Goal: Information Seeking & Learning: Learn about a topic

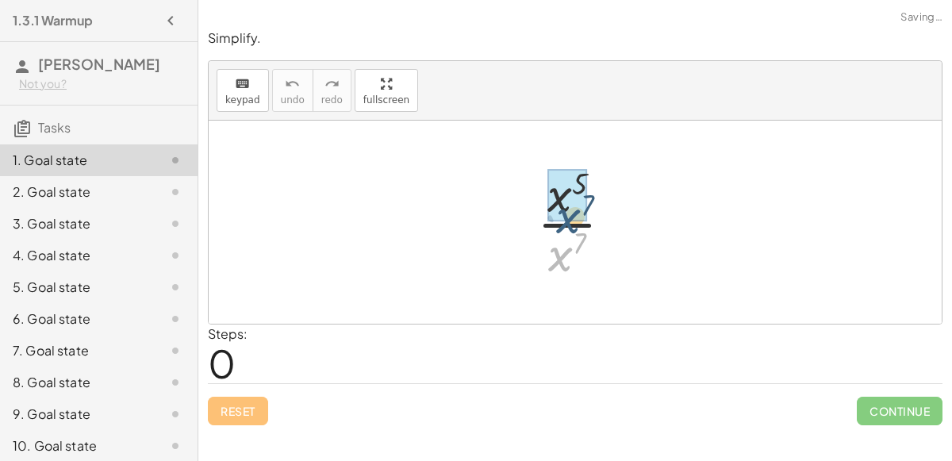
drag, startPoint x: 567, startPoint y: 245, endPoint x: 575, endPoint y: 205, distance: 40.4
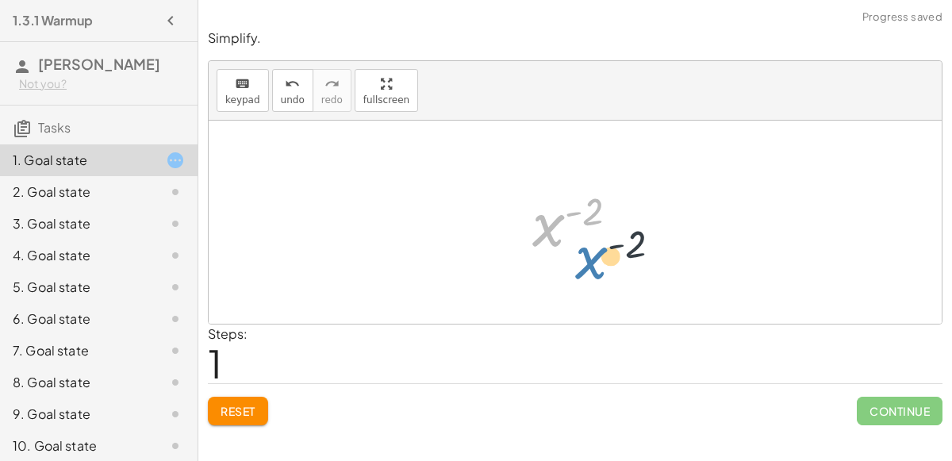
drag, startPoint x: 558, startPoint y: 224, endPoint x: 610, endPoint y: 259, distance: 61.8
click at [610, 259] on div at bounding box center [581, 222] width 115 height 79
drag, startPoint x: 555, startPoint y: 228, endPoint x: 560, endPoint y: 263, distance: 35.2
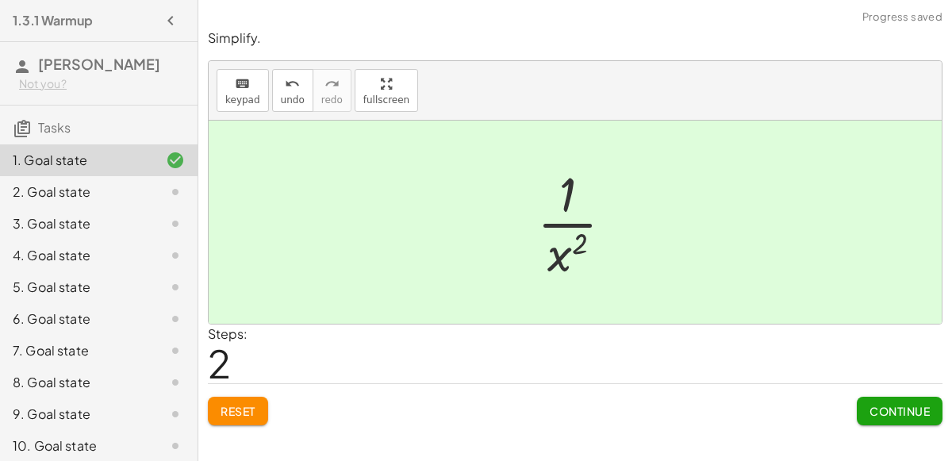
click at [892, 394] on div "Continue" at bounding box center [900, 404] width 86 height 41
click at [897, 399] on button "Continue" at bounding box center [900, 411] width 86 height 29
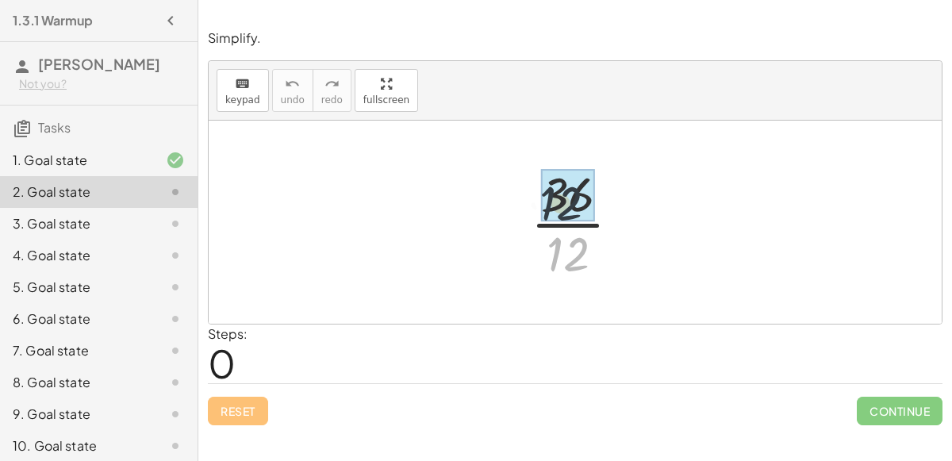
drag, startPoint x: 571, startPoint y: 242, endPoint x: 563, endPoint y: 186, distance: 56.1
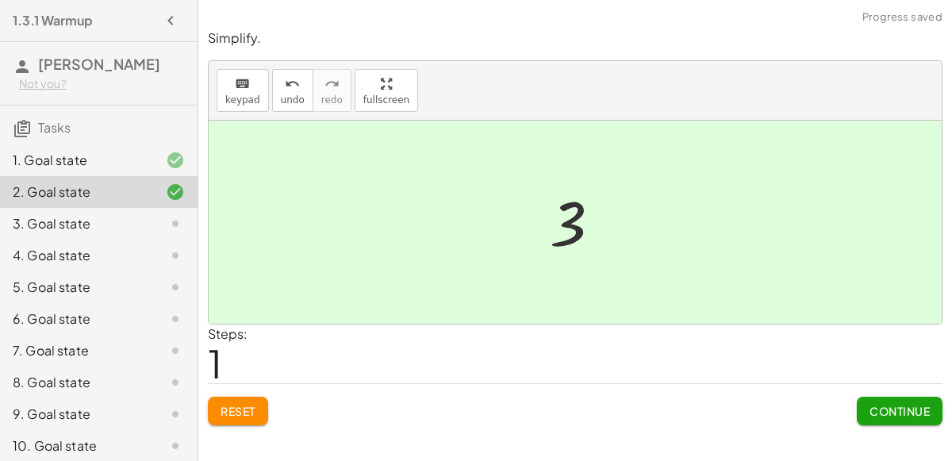
click at [892, 404] on span "Continue" at bounding box center [899, 411] width 60 height 14
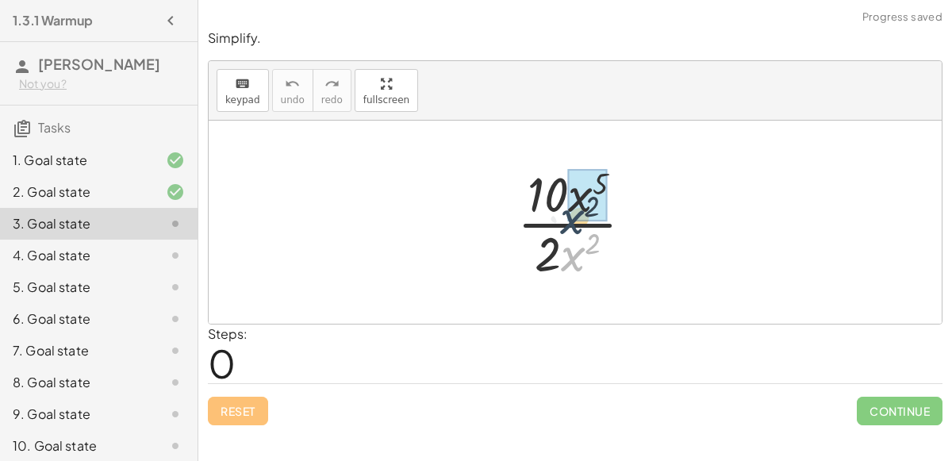
drag, startPoint x: 569, startPoint y: 252, endPoint x: 569, endPoint y: 213, distance: 38.9
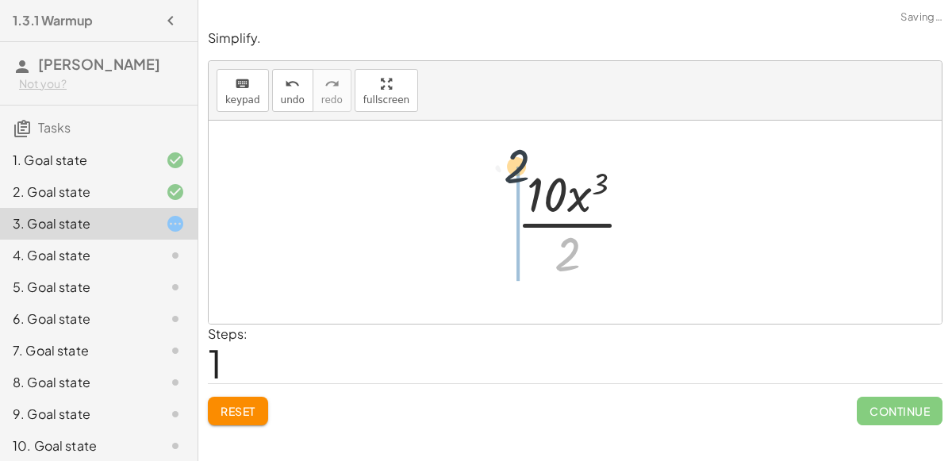
drag, startPoint x: 581, startPoint y: 244, endPoint x: 529, endPoint y: 155, distance: 102.7
click at [529, 157] on div "· 10 · x 5 · 2 · x 2 · 10 · x ( + 5 − 2 ) · [DATE] · x · 2 3" at bounding box center [575, 222] width 165 height 130
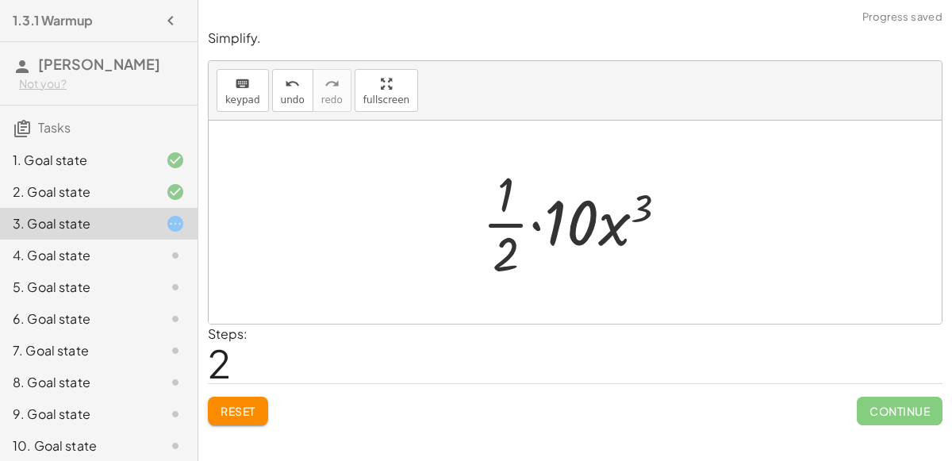
click at [509, 228] on div at bounding box center [580, 222] width 213 height 122
click at [528, 225] on div at bounding box center [580, 222] width 213 height 122
click at [535, 221] on div at bounding box center [580, 222] width 213 height 122
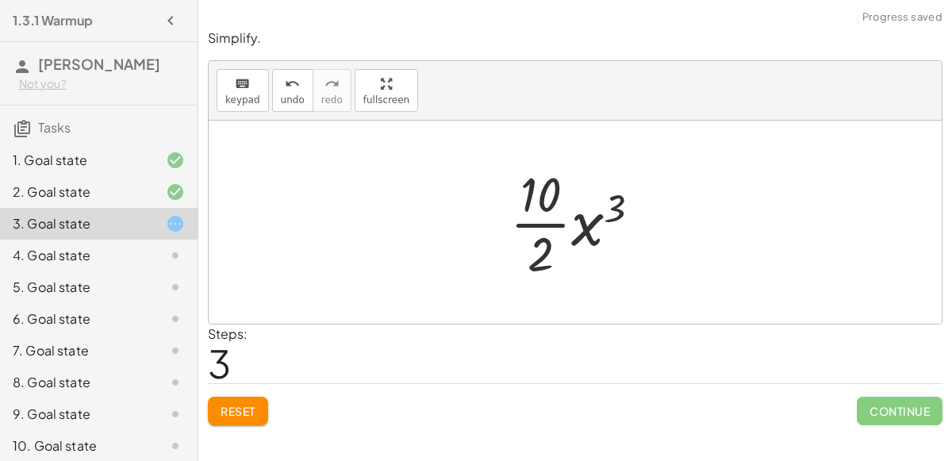
click at [548, 222] on div at bounding box center [581, 222] width 159 height 122
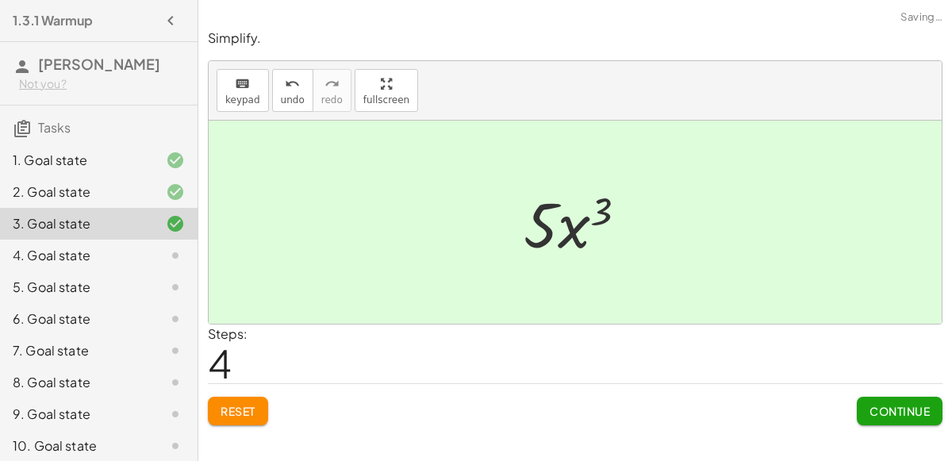
click at [562, 235] on div at bounding box center [582, 223] width 132 height 82
click at [928, 415] on span "Continue" at bounding box center [899, 411] width 60 height 14
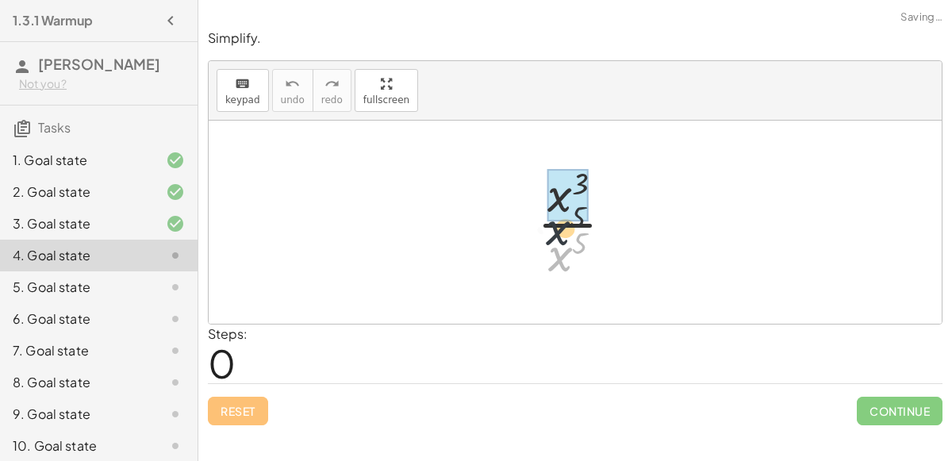
drag, startPoint x: 570, startPoint y: 247, endPoint x: 568, endPoint y: 217, distance: 31.0
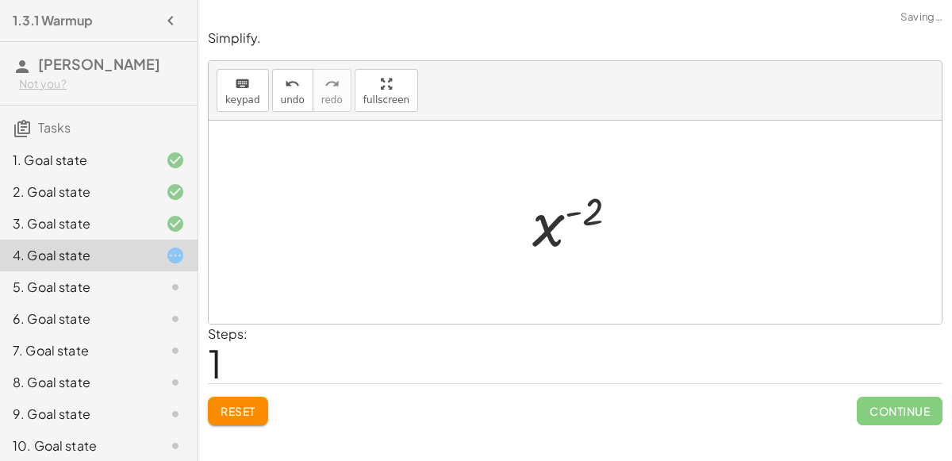
click at [516, 221] on div "· x 3 · x 5 x ( + 3 − 5 ) x ( ) - 2" at bounding box center [575, 222] width 135 height 86
drag, startPoint x: 537, startPoint y: 228, endPoint x: 551, endPoint y: 253, distance: 29.1
click at [551, 253] on div at bounding box center [581, 222] width 115 height 79
drag, startPoint x: 555, startPoint y: 232, endPoint x: 570, endPoint y: 282, distance: 52.2
click at [570, 282] on div "· x 3 · x 5 x ( + 3 − 5 ) x ( - 2 ) x ( ) - 2" at bounding box center [575, 222] width 733 height 203
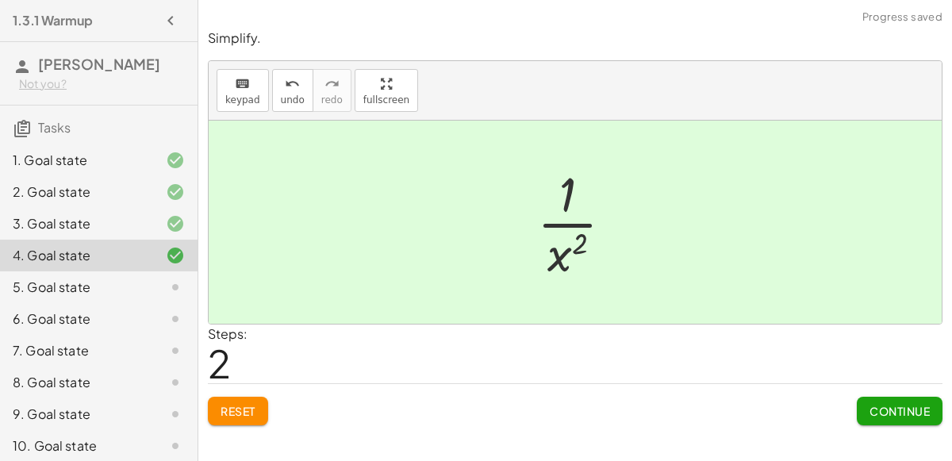
click at [871, 407] on span "Continue" at bounding box center [899, 411] width 60 height 14
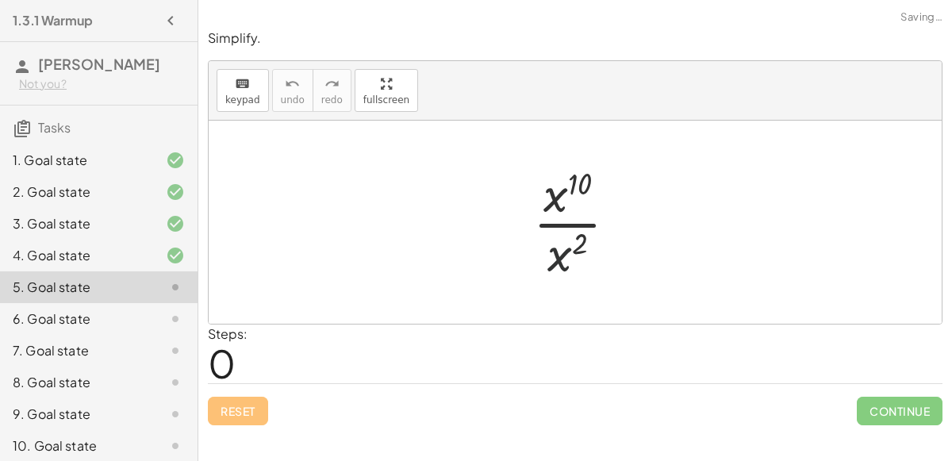
drag, startPoint x: 566, startPoint y: 256, endPoint x: 566, endPoint y: 233, distance: 23.0
click at [566, 233] on div at bounding box center [581, 222] width 113 height 122
drag, startPoint x: 562, startPoint y: 244, endPoint x: 559, endPoint y: 213, distance: 31.0
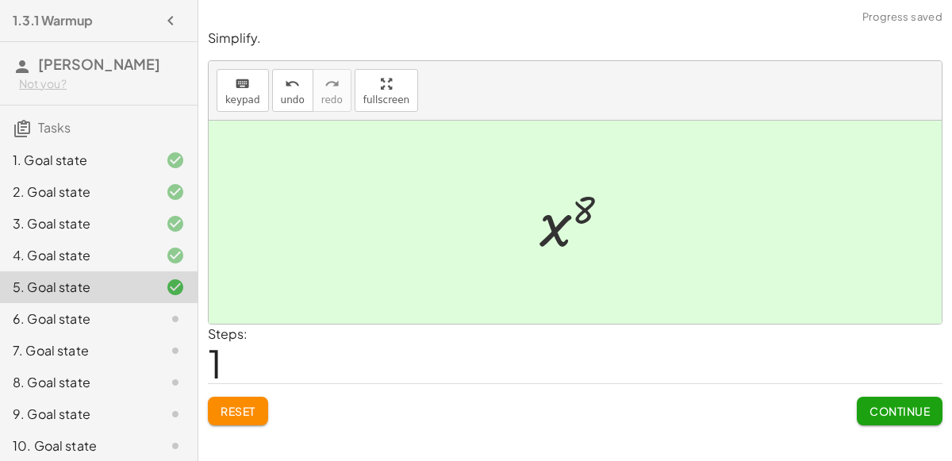
click at [566, 234] on div at bounding box center [580, 222] width 99 height 79
click at [865, 412] on button "Continue" at bounding box center [900, 411] width 86 height 29
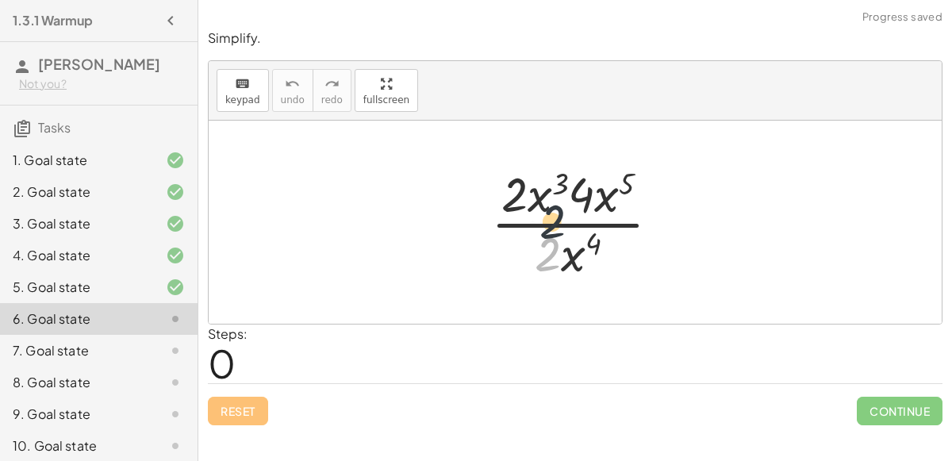
drag, startPoint x: 550, startPoint y: 247, endPoint x: 558, endPoint y: 204, distance: 44.2
click at [558, 204] on div at bounding box center [582, 222] width 198 height 122
drag, startPoint x: 537, startPoint y: 253, endPoint x: 496, endPoint y: 165, distance: 97.2
click at [496, 165] on div at bounding box center [582, 222] width 198 height 122
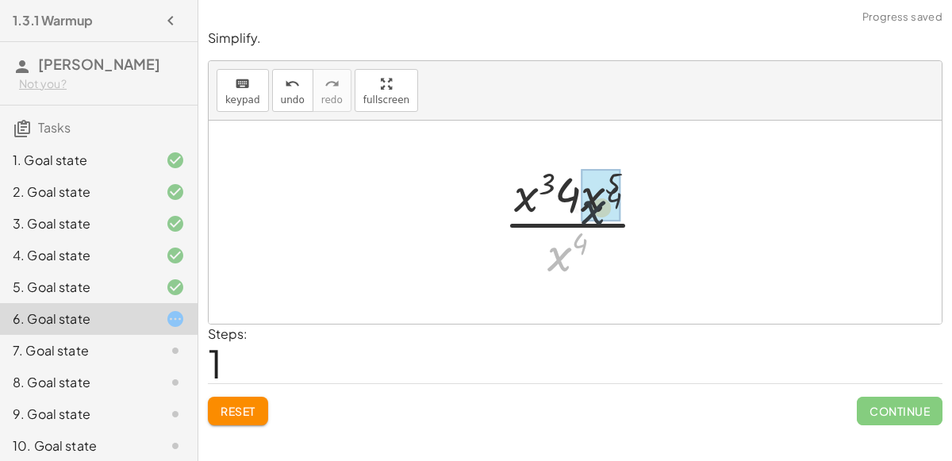
drag, startPoint x: 558, startPoint y: 253, endPoint x: 600, endPoint y: 199, distance: 68.4
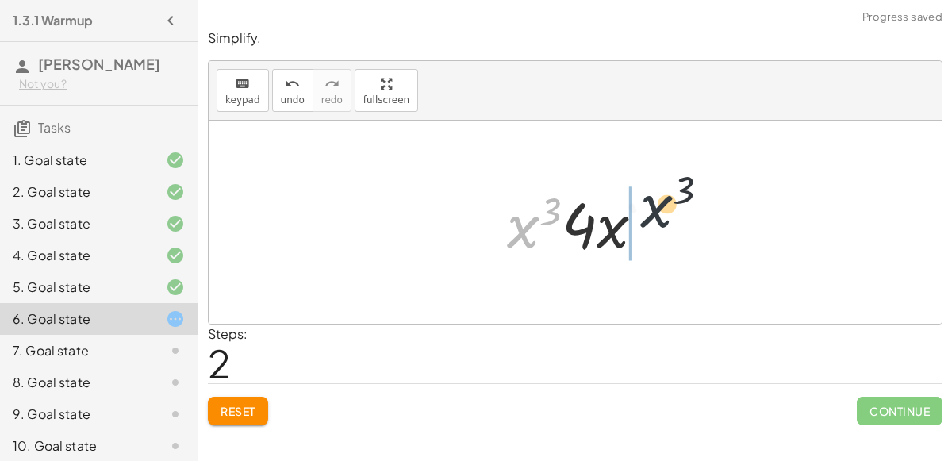
drag, startPoint x: 513, startPoint y: 232, endPoint x: 650, endPoint y: 213, distance: 138.6
click at [650, 213] on div at bounding box center [582, 223] width 166 height 82
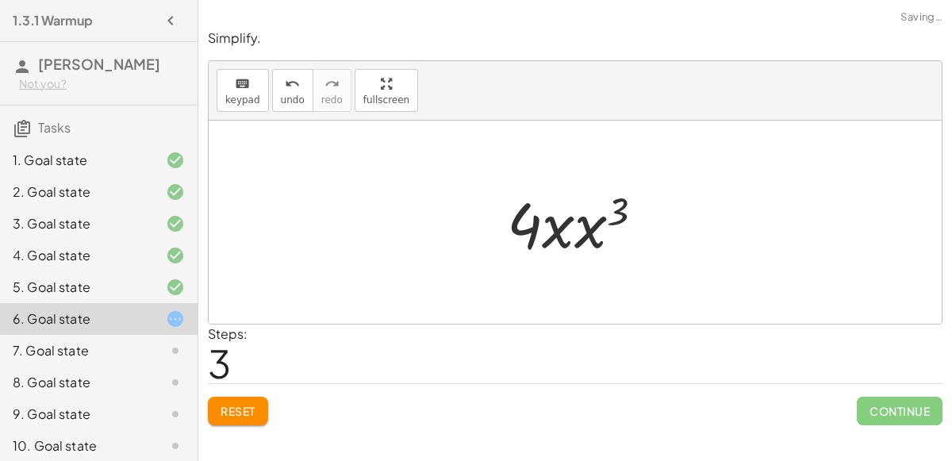
click at [567, 237] on div at bounding box center [582, 223] width 166 height 82
click at [566, 233] on div at bounding box center [582, 223] width 166 height 82
drag, startPoint x: 599, startPoint y: 228, endPoint x: 562, endPoint y: 234, distance: 36.9
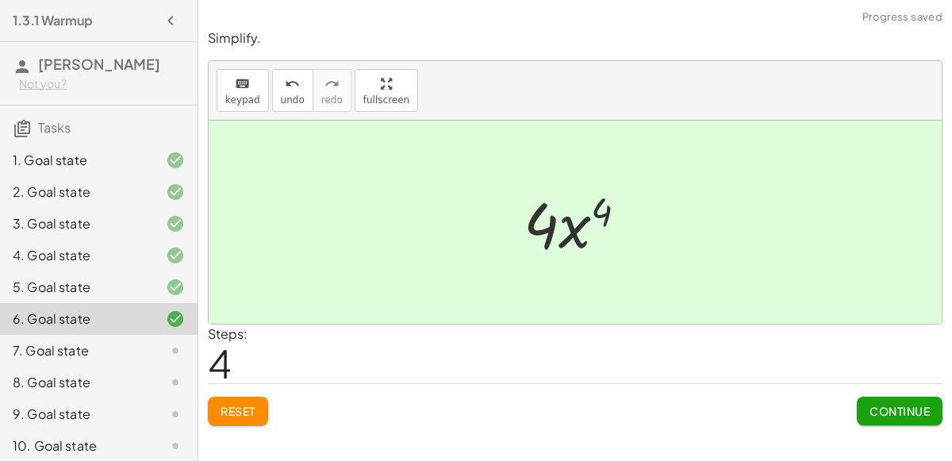
click at [872, 416] on button "Continue" at bounding box center [900, 411] width 86 height 29
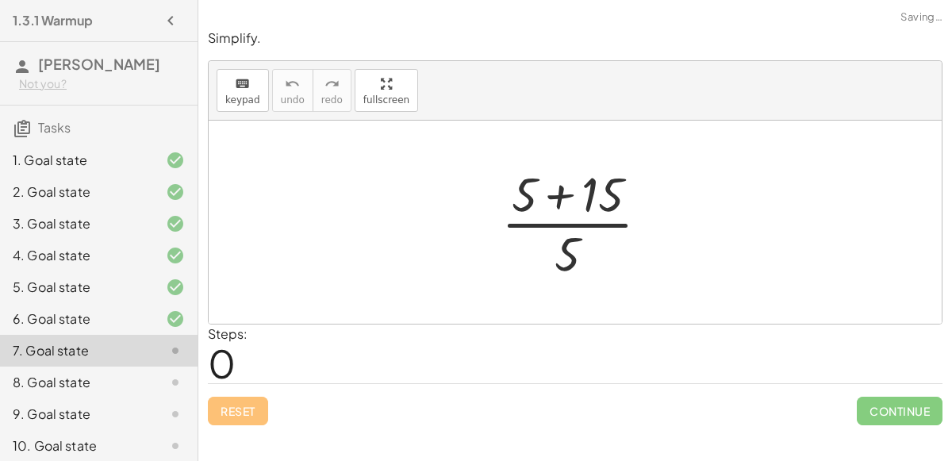
click at [564, 196] on div at bounding box center [581, 222] width 176 height 122
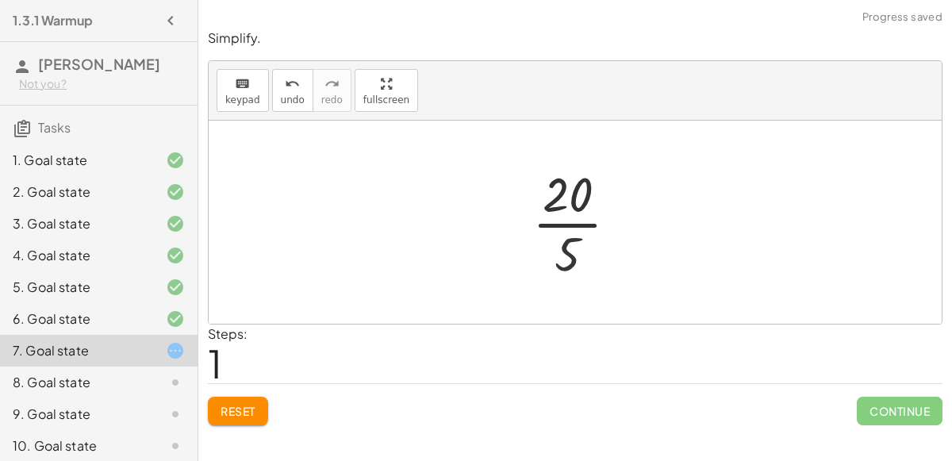
drag, startPoint x: 566, startPoint y: 253, endPoint x: 563, endPoint y: 225, distance: 27.9
click at [563, 225] on div at bounding box center [581, 222] width 114 height 122
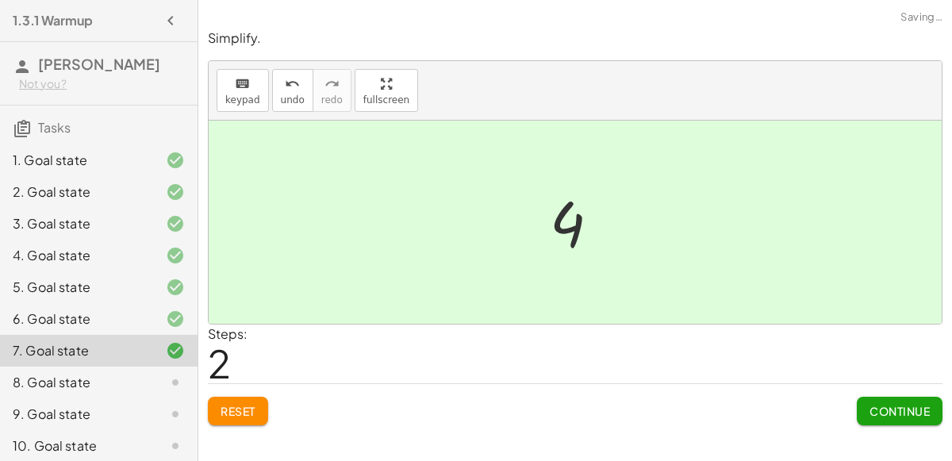
click at [881, 401] on button "Continue" at bounding box center [900, 411] width 86 height 29
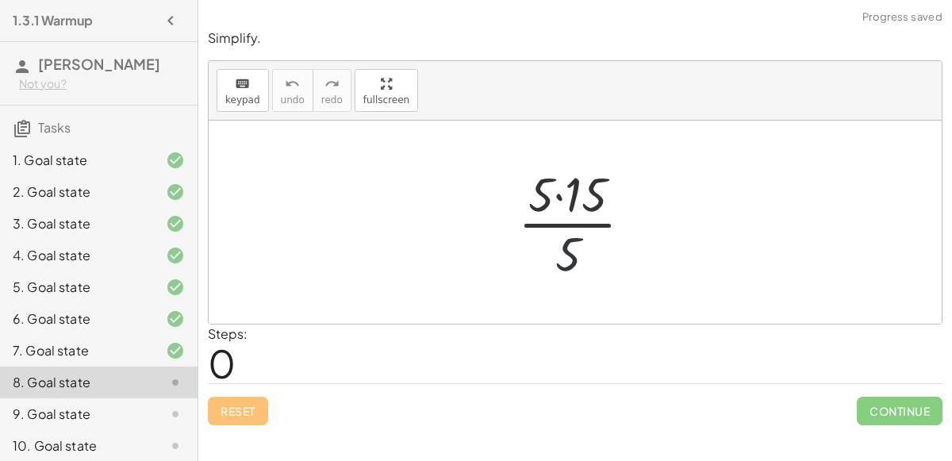
click at [558, 243] on div at bounding box center [581, 222] width 143 height 122
click at [556, 190] on div at bounding box center [581, 222] width 143 height 122
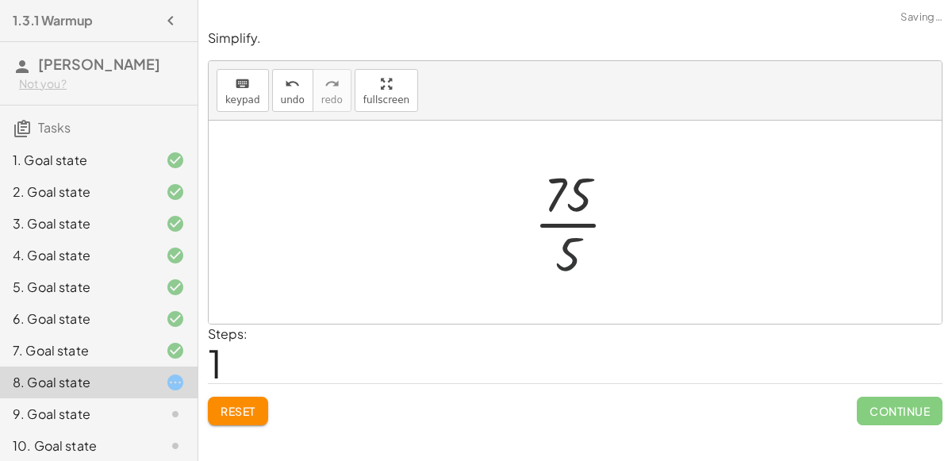
drag, startPoint x: 571, startPoint y: 259, endPoint x: 566, endPoint y: 223, distance: 36.0
click at [566, 223] on div at bounding box center [582, 222] width 112 height 122
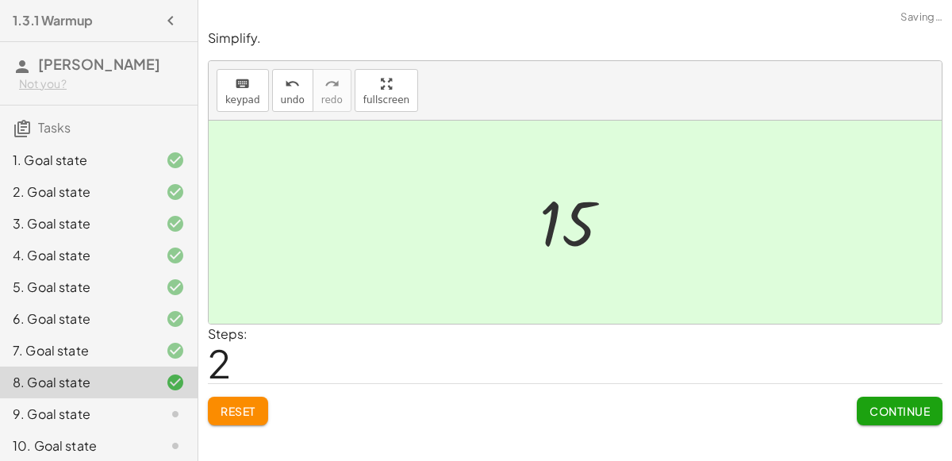
click at [880, 397] on button "Continue" at bounding box center [900, 411] width 86 height 29
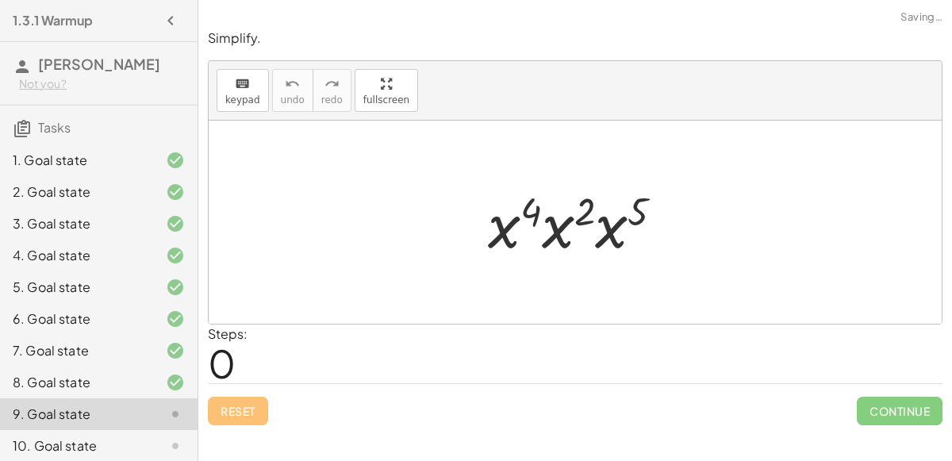
click at [588, 234] on div at bounding box center [582, 223] width 204 height 82
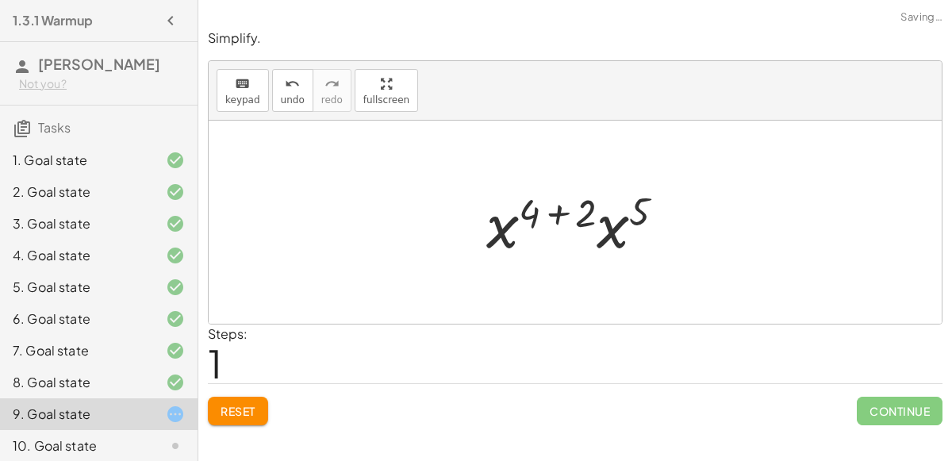
click at [510, 234] on div at bounding box center [581, 223] width 207 height 82
click at [555, 232] on div at bounding box center [581, 223] width 207 height 82
click at [553, 226] on div at bounding box center [581, 223] width 151 height 82
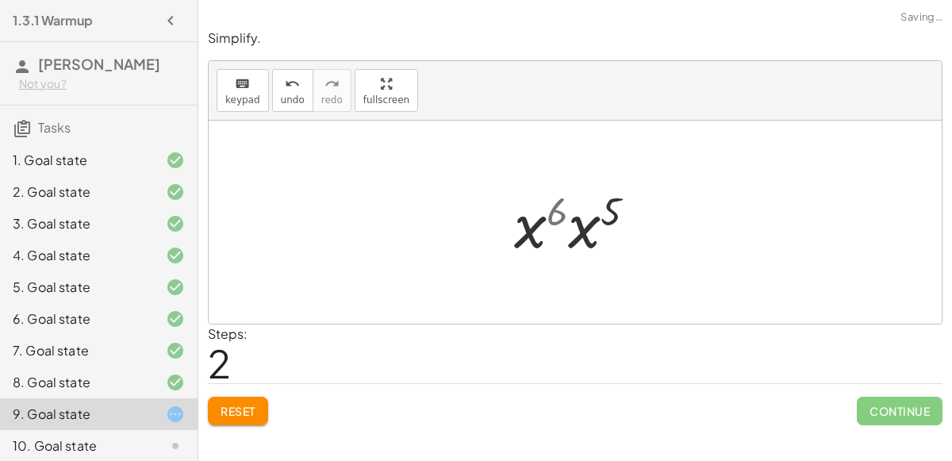
click at [552, 227] on div at bounding box center [581, 223] width 151 height 82
click at [579, 230] on div at bounding box center [581, 223] width 151 height 82
click at [560, 212] on div at bounding box center [580, 222] width 153 height 79
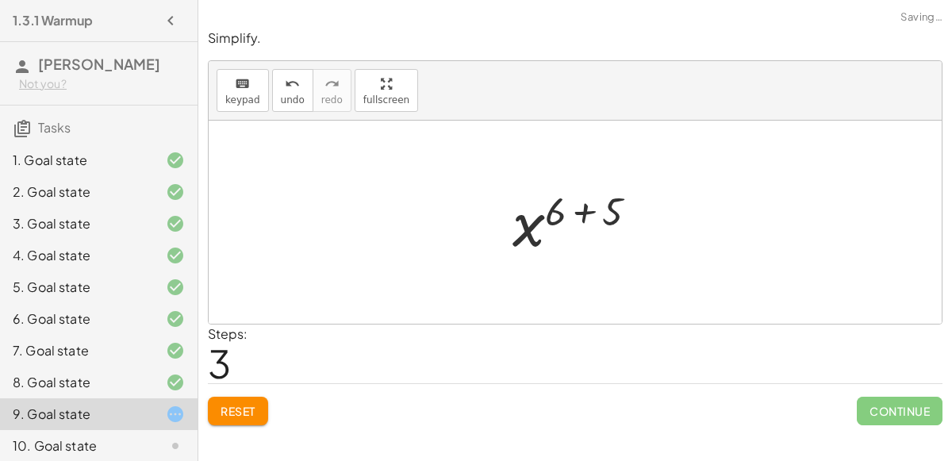
click at [590, 217] on div at bounding box center [580, 222] width 153 height 79
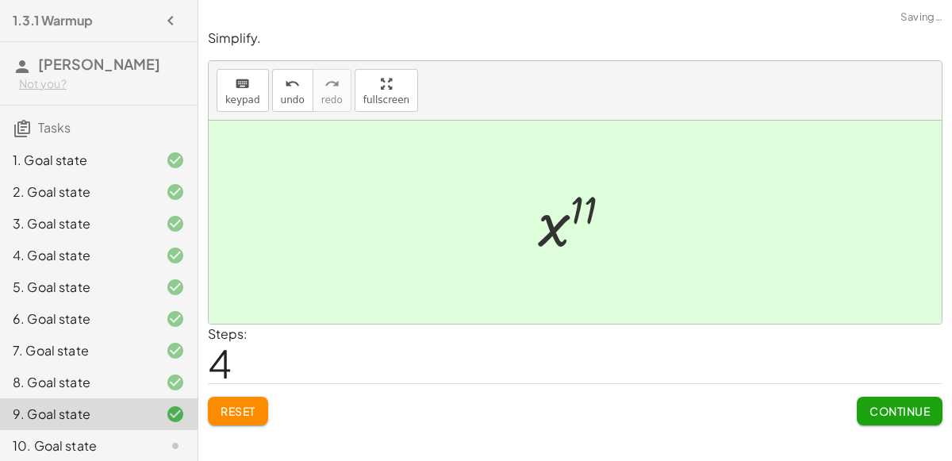
click at [931, 413] on button "Continue" at bounding box center [900, 411] width 86 height 29
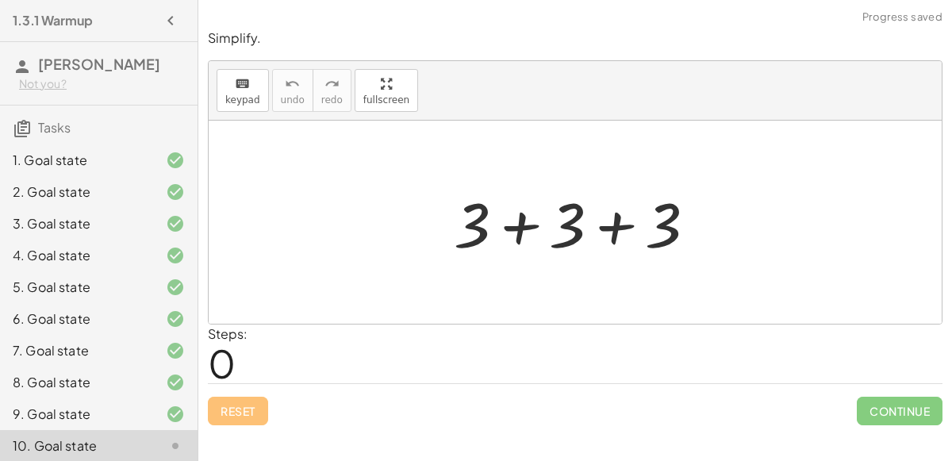
click at [615, 244] on div at bounding box center [581, 223] width 270 height 82
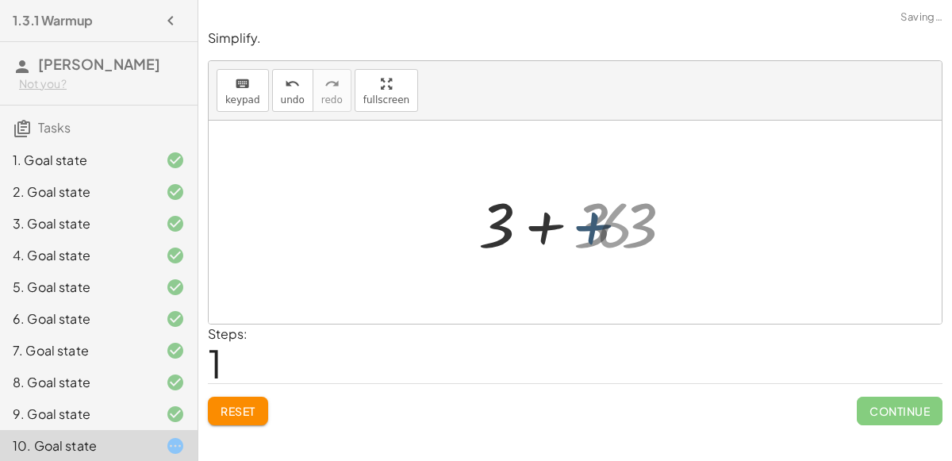
click at [492, 212] on div "+ 3 + 3 + 3 6 + 3 + 3 + 3" at bounding box center [575, 223] width 194 height 90
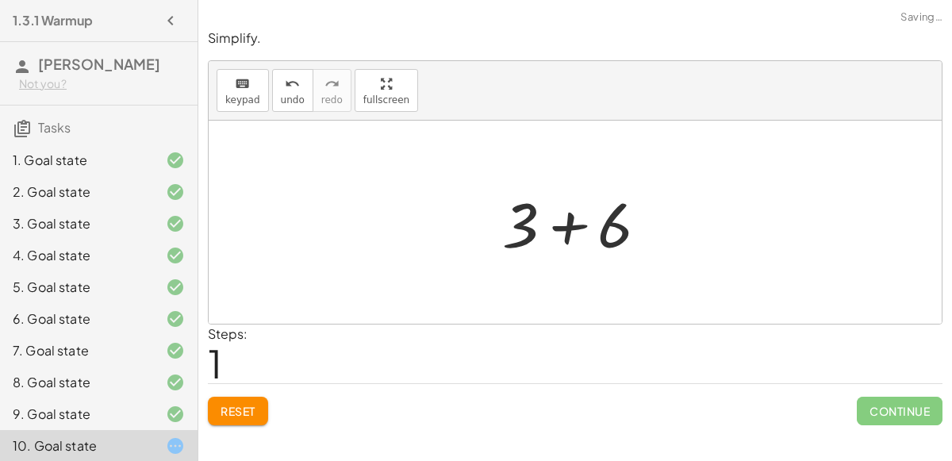
click at [576, 235] on div at bounding box center [581, 223] width 174 height 82
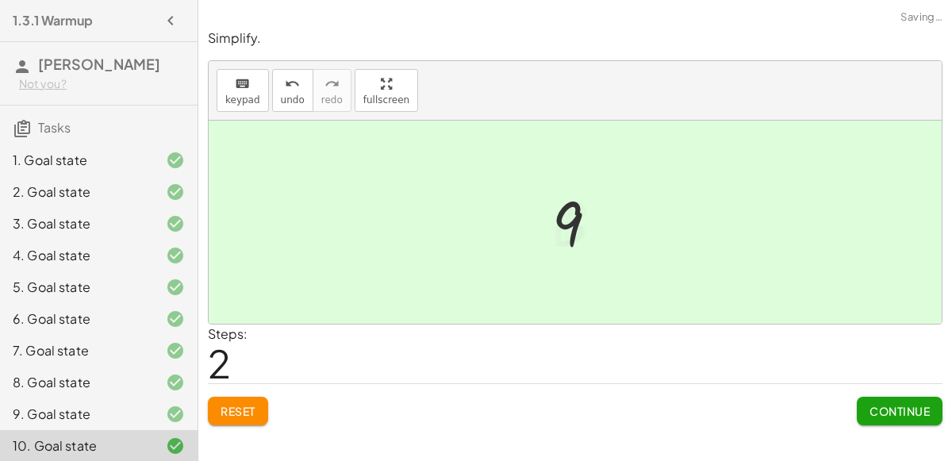
click at [875, 409] on span "Continue" at bounding box center [899, 411] width 60 height 14
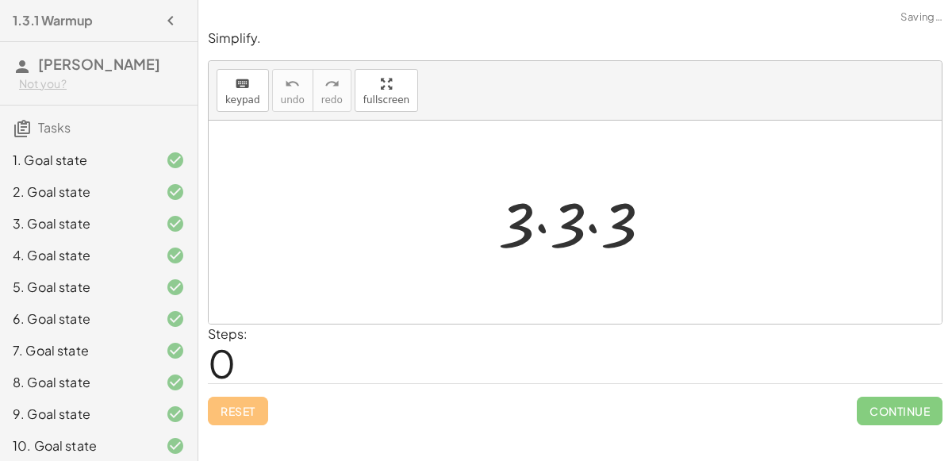
click at [616, 236] on div at bounding box center [581, 223] width 182 height 82
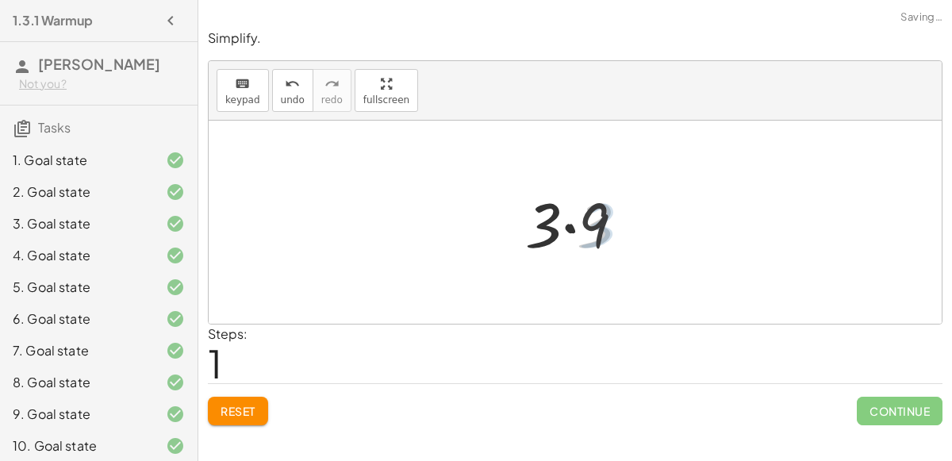
click at [558, 222] on div at bounding box center [582, 223] width 126 height 82
click at [575, 217] on div at bounding box center [582, 223] width 126 height 82
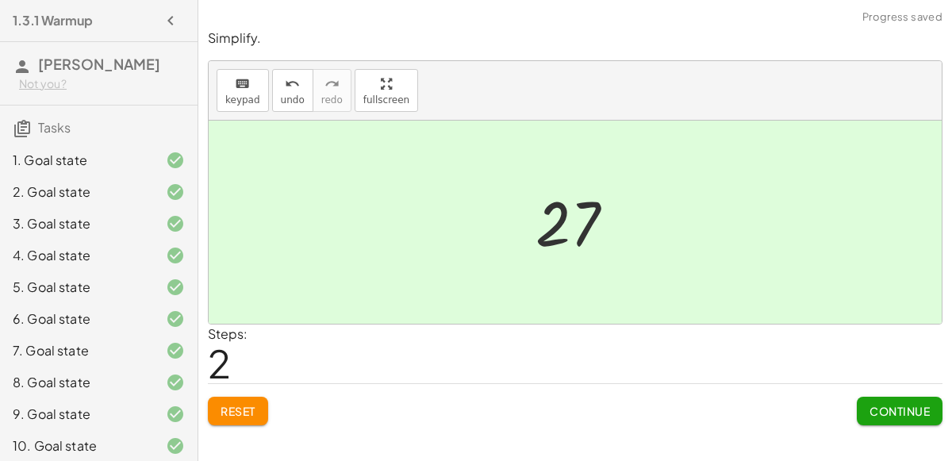
click at [880, 412] on span "Continue" at bounding box center [899, 411] width 60 height 14
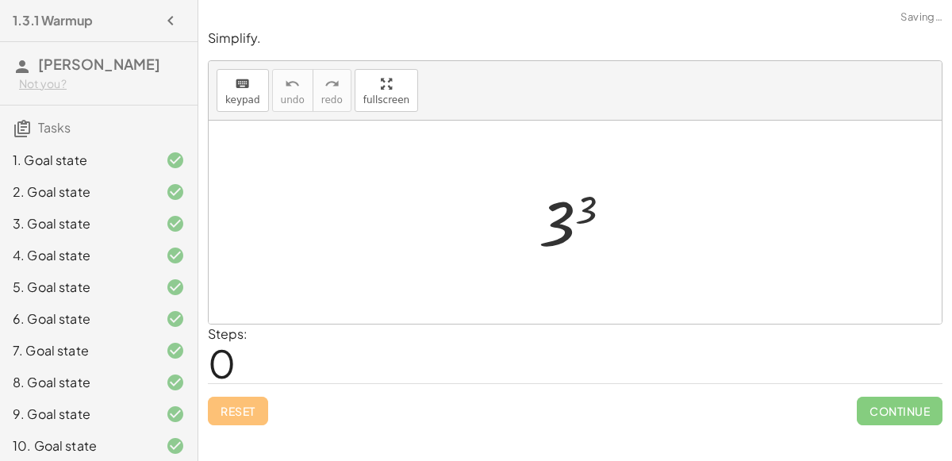
click at [585, 217] on div at bounding box center [582, 222] width 102 height 79
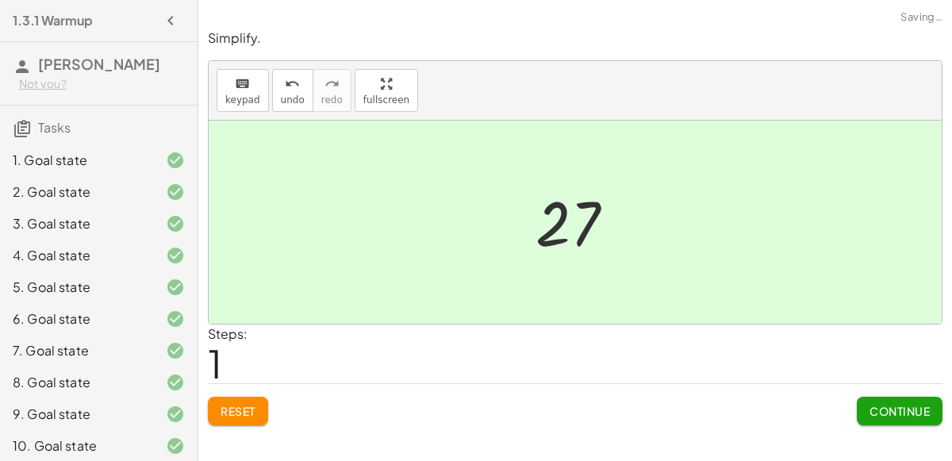
click at [911, 416] on button "Continue" at bounding box center [900, 411] width 86 height 29
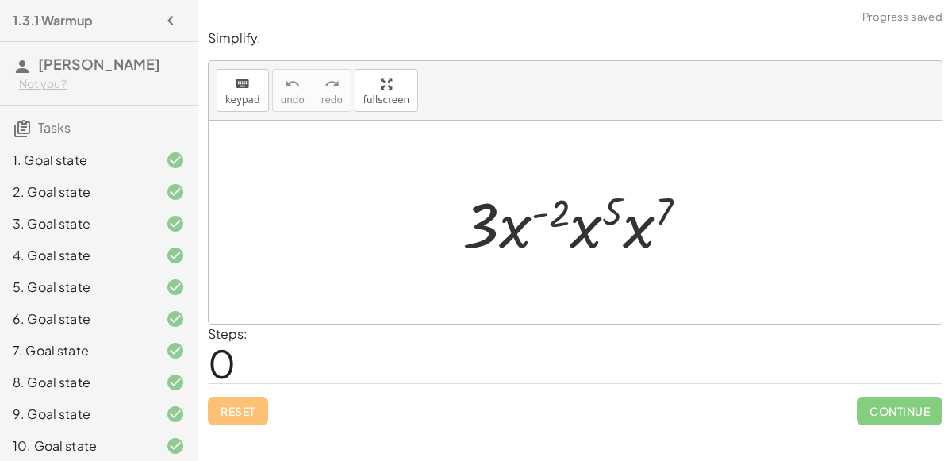
click at [547, 215] on div at bounding box center [581, 223] width 254 height 82
click at [581, 224] on div at bounding box center [581, 223] width 254 height 82
click at [581, 224] on div at bounding box center [581, 223] width 275 height 82
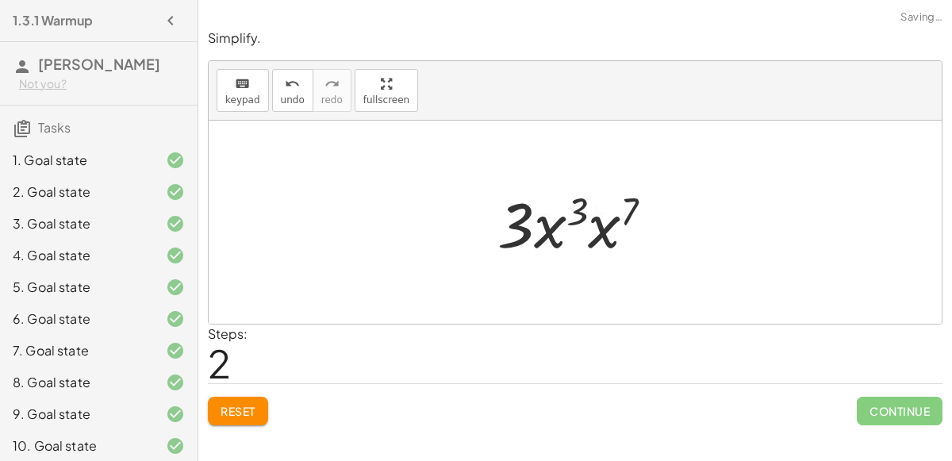
click at [590, 211] on div at bounding box center [581, 223] width 184 height 82
click at [585, 215] on div at bounding box center [581, 223] width 187 height 82
click at [604, 214] on div at bounding box center [581, 223] width 187 height 82
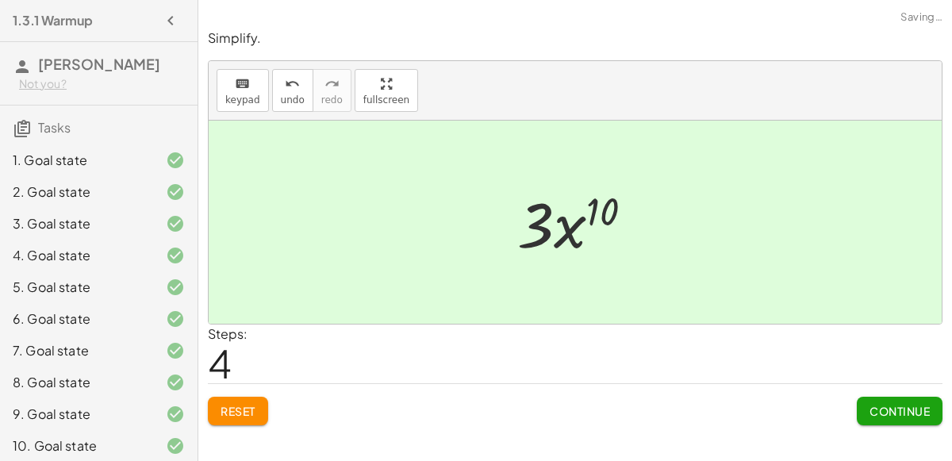
click at [907, 411] on span "Continue" at bounding box center [899, 411] width 60 height 14
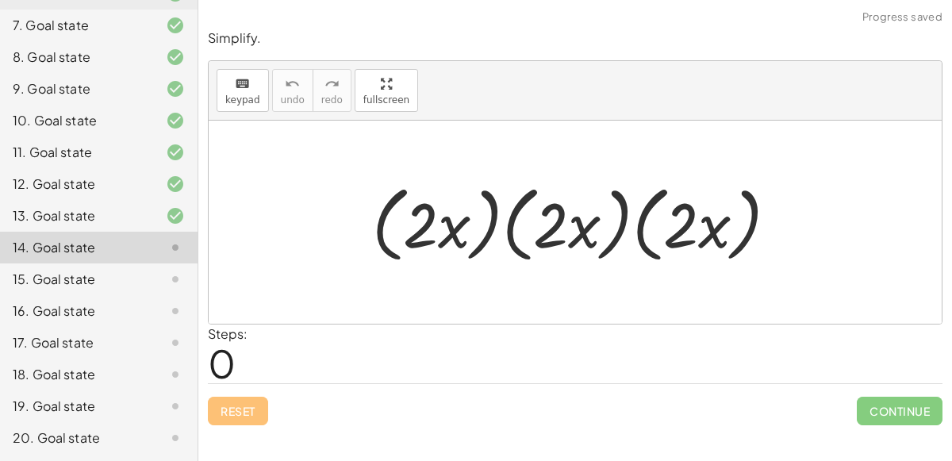
scroll to position [355, 0]
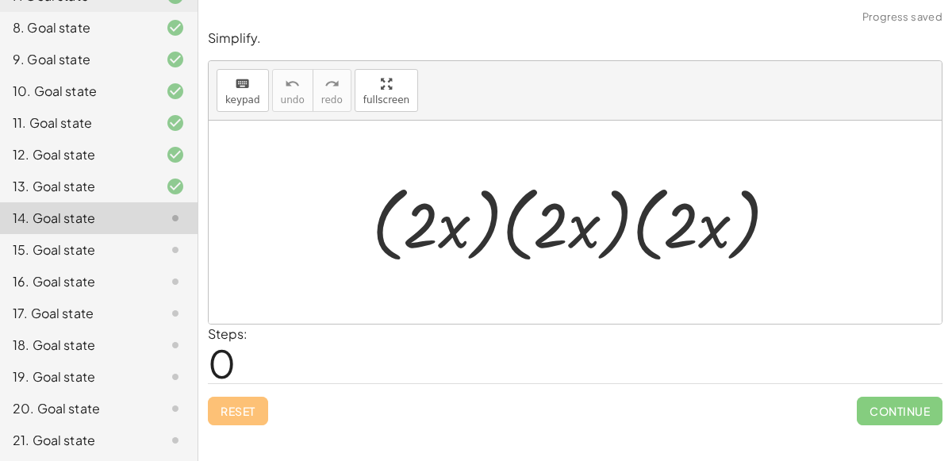
click at [527, 211] on div at bounding box center [581, 222] width 435 height 91
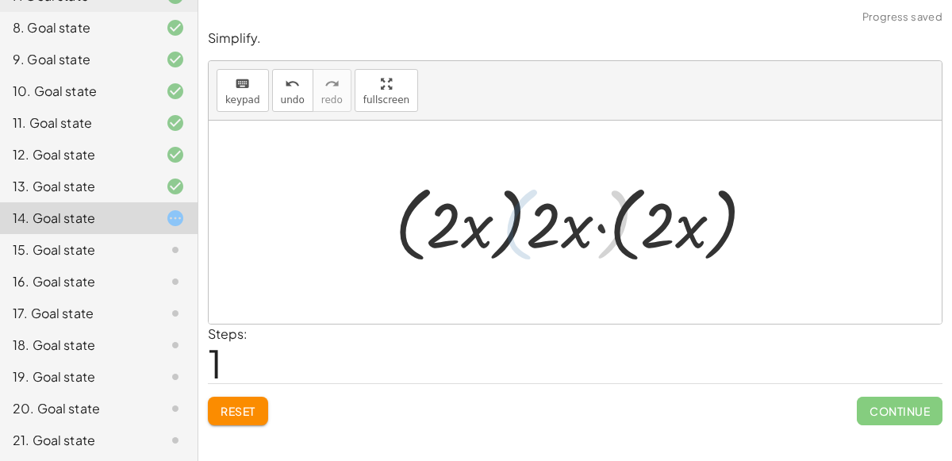
click at [587, 228] on div at bounding box center [581, 222] width 386 height 91
click at [479, 218] on div at bounding box center [581, 222] width 386 height 91
click at [664, 236] on div at bounding box center [581, 222] width 386 height 91
click at [648, 228] on div at bounding box center [581, 222] width 386 height 91
click at [608, 228] on div at bounding box center [581, 222] width 386 height 91
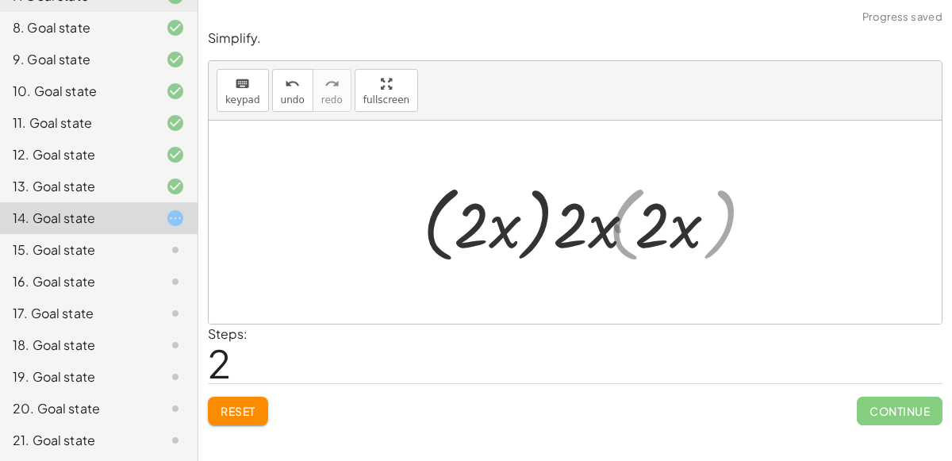
click at [569, 227] on div at bounding box center [581, 222] width 309 height 91
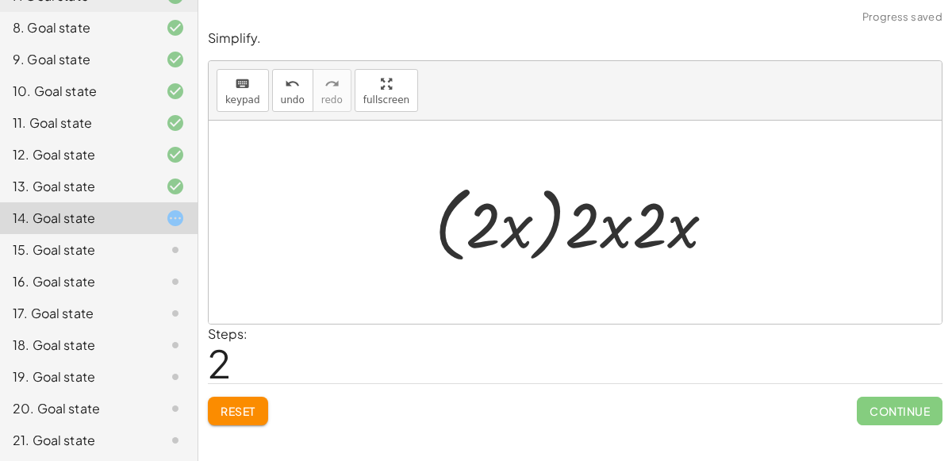
click at [515, 225] on div at bounding box center [581, 222] width 309 height 91
click at [547, 228] on div at bounding box center [581, 222] width 309 height 91
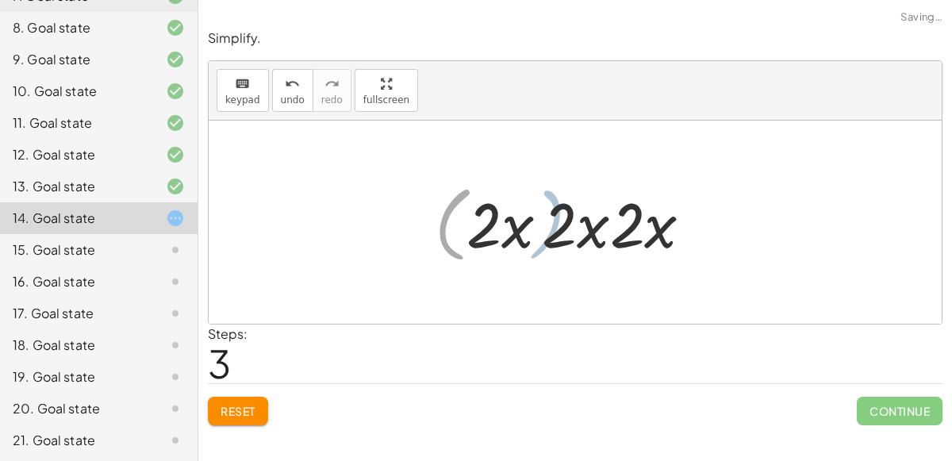
click at [508, 228] on div at bounding box center [581, 223] width 246 height 82
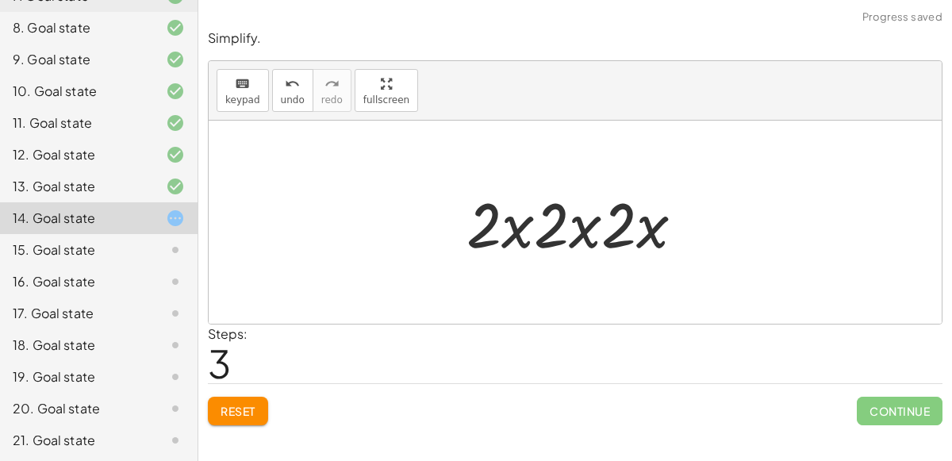
click at [542, 236] on div at bounding box center [581, 223] width 246 height 82
drag, startPoint x: 542, startPoint y: 236, endPoint x: 476, endPoint y: 248, distance: 66.9
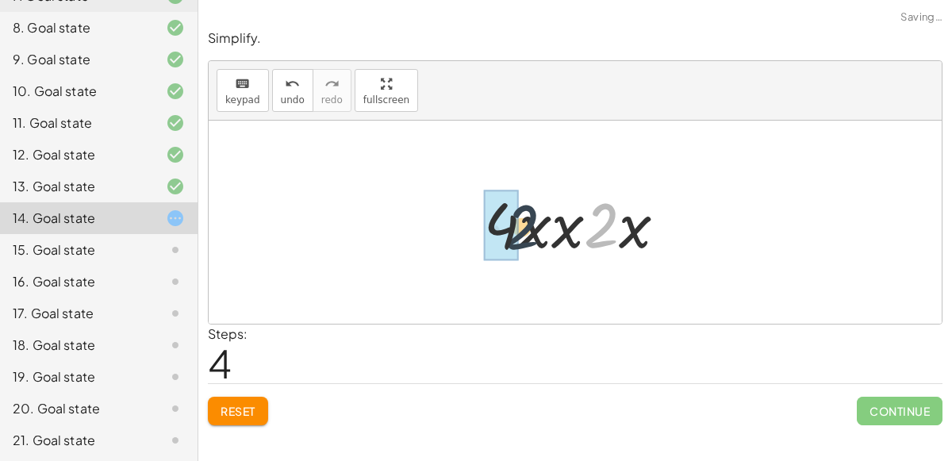
drag, startPoint x: 602, startPoint y: 243, endPoint x: 514, endPoint y: 247, distance: 88.2
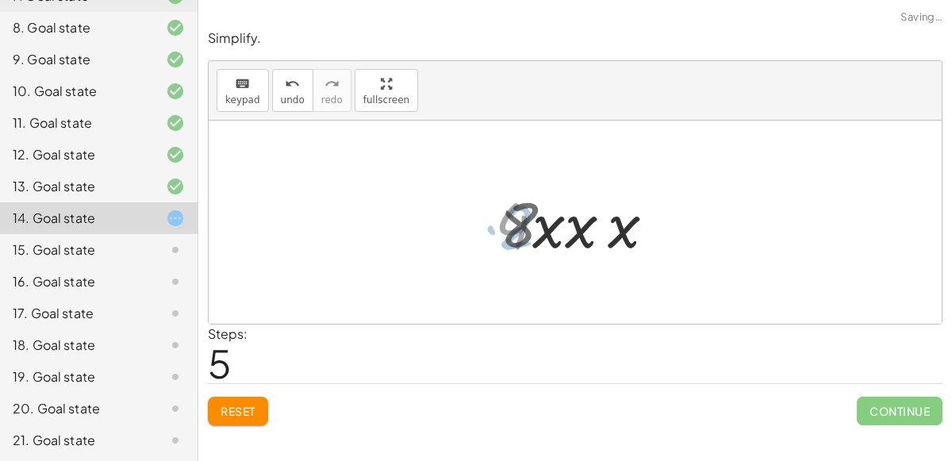
click at [576, 232] on div at bounding box center [582, 223] width 180 height 82
click at [576, 232] on div at bounding box center [581, 223] width 168 height 82
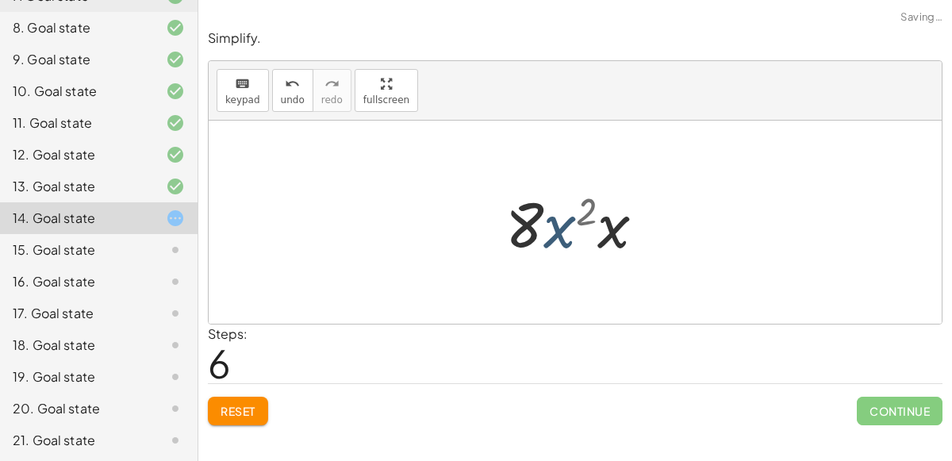
click at [576, 232] on div at bounding box center [581, 223] width 168 height 82
click at [593, 231] on div at bounding box center [581, 223] width 168 height 82
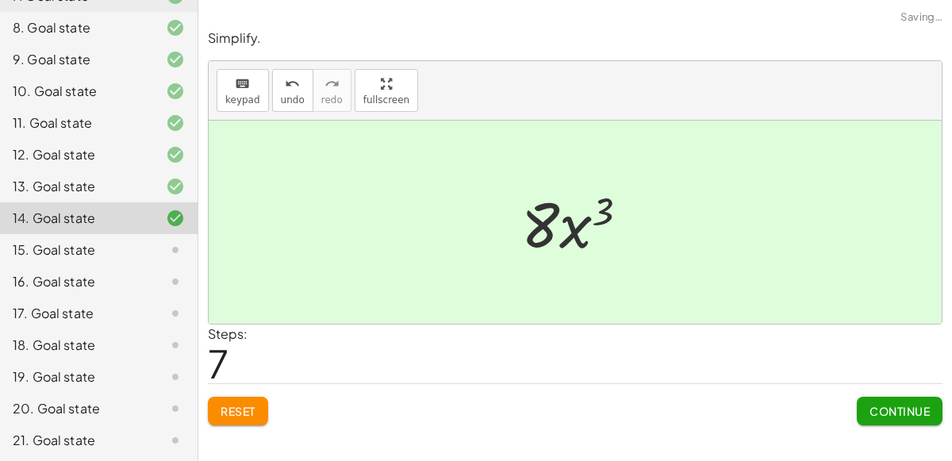
click at [889, 397] on button "Continue" at bounding box center [900, 411] width 86 height 29
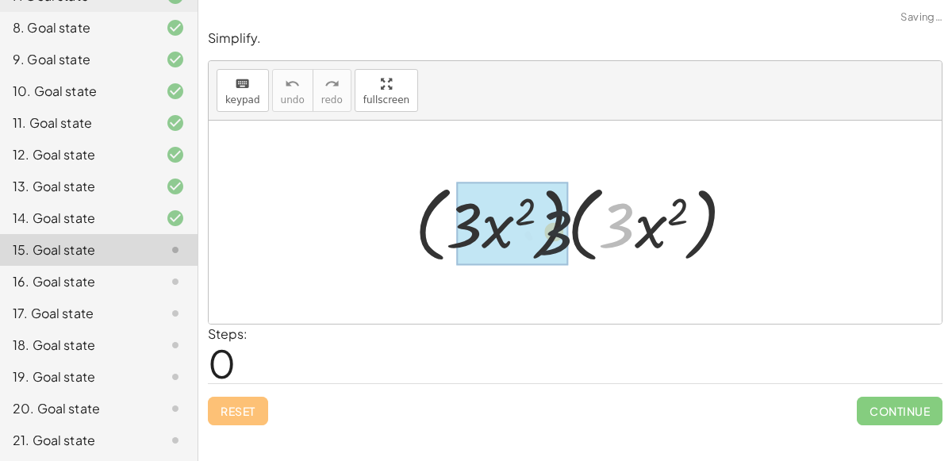
drag, startPoint x: 608, startPoint y: 230, endPoint x: 477, endPoint y: 253, distance: 133.7
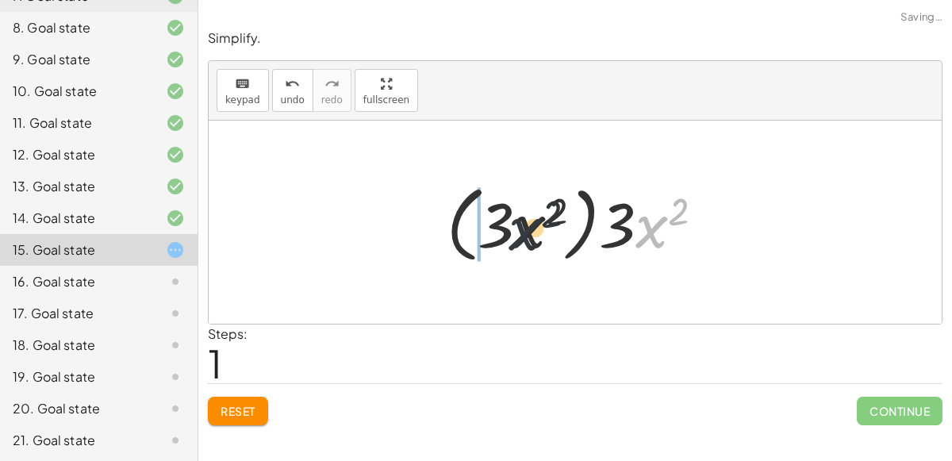
drag, startPoint x: 656, startPoint y: 247, endPoint x: 495, endPoint y: 255, distance: 161.3
click at [495, 255] on div at bounding box center [582, 222] width 286 height 91
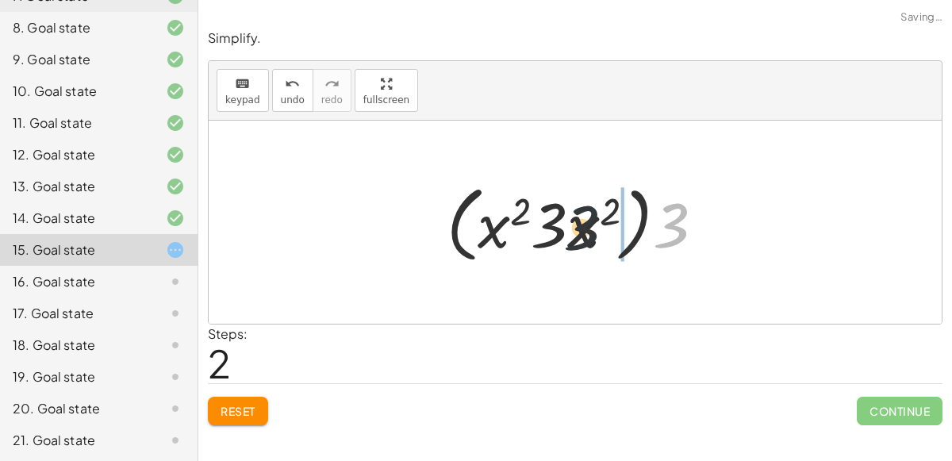
drag, startPoint x: 665, startPoint y: 223, endPoint x: 532, endPoint y: 228, distance: 133.3
click at [532, 228] on div at bounding box center [582, 222] width 286 height 91
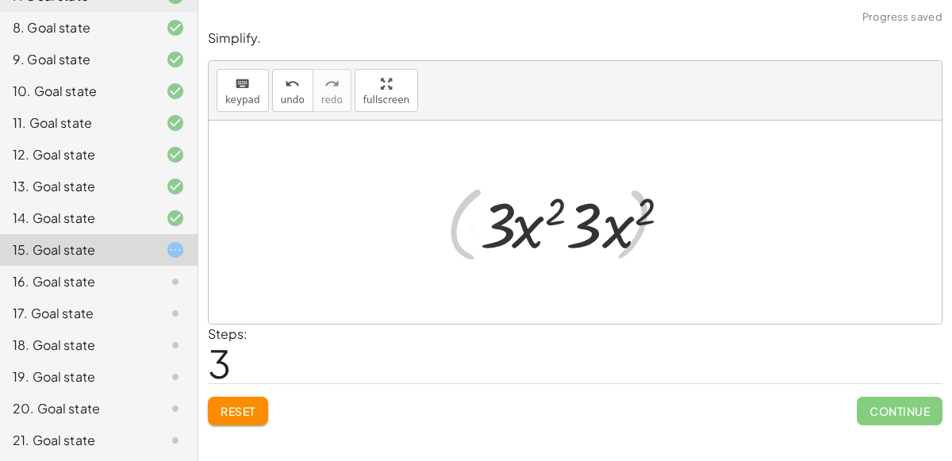
drag, startPoint x: 496, startPoint y: 224, endPoint x: 526, endPoint y: 229, distance: 30.5
click at [526, 229] on div at bounding box center [581, 223] width 223 height 82
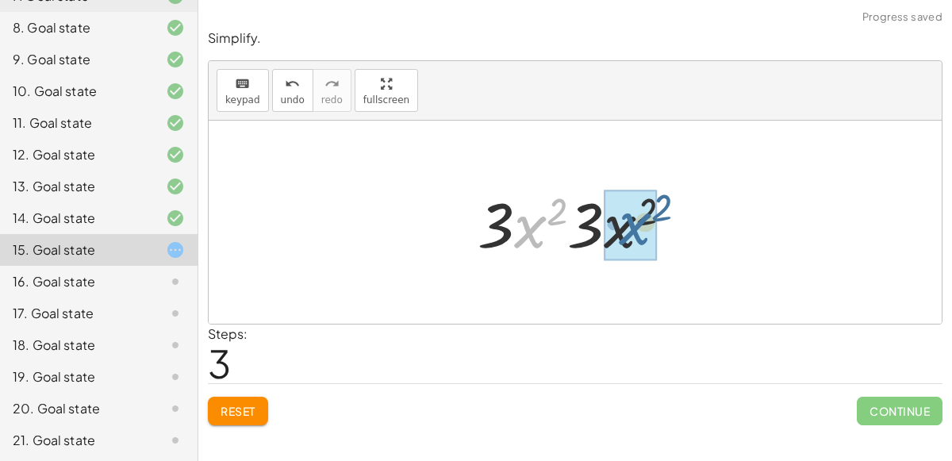
drag, startPoint x: 524, startPoint y: 228, endPoint x: 631, endPoint y: 225, distance: 106.3
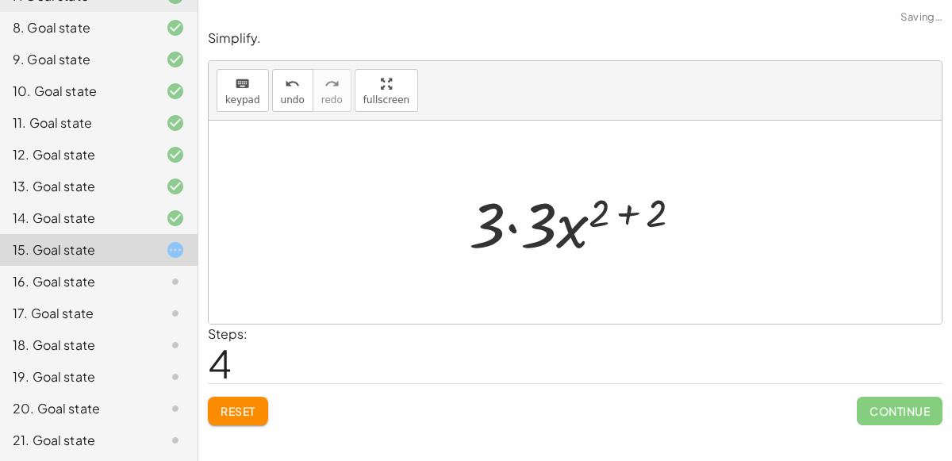
click at [559, 223] on div at bounding box center [581, 223] width 241 height 82
click at [628, 209] on div at bounding box center [581, 223] width 241 height 82
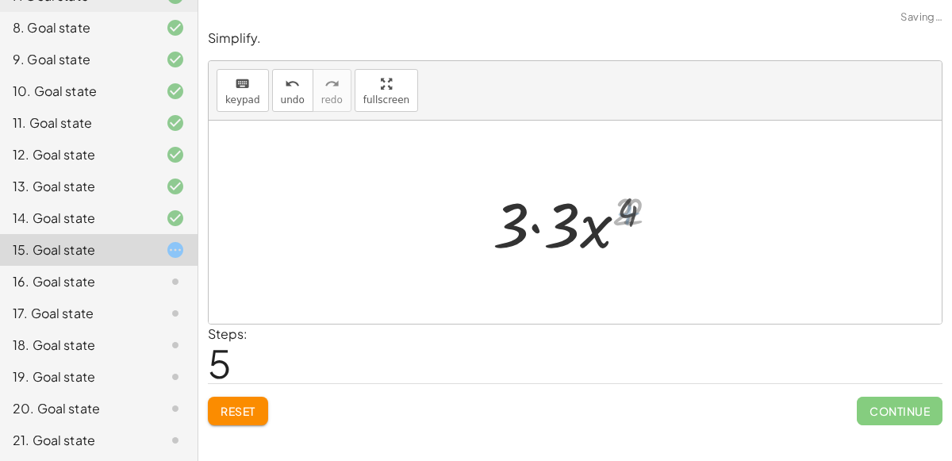
click at [542, 220] on div at bounding box center [581, 223] width 185 height 82
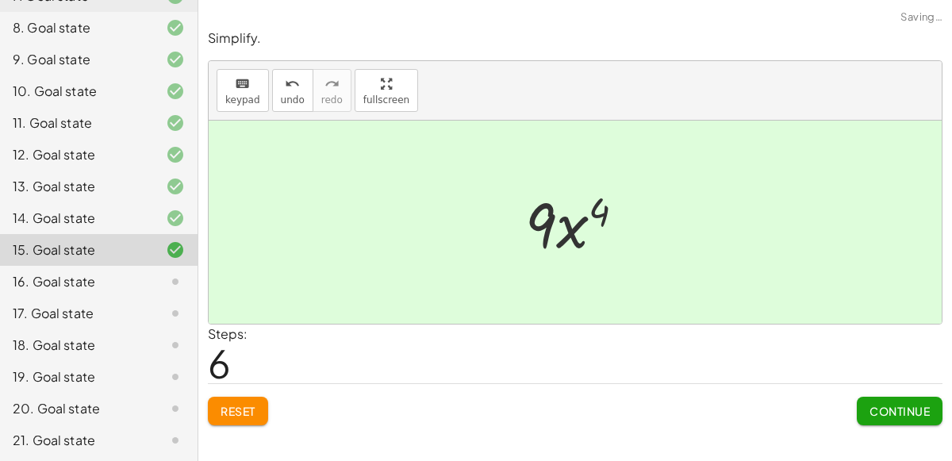
click at [899, 397] on button "Continue" at bounding box center [900, 411] width 86 height 29
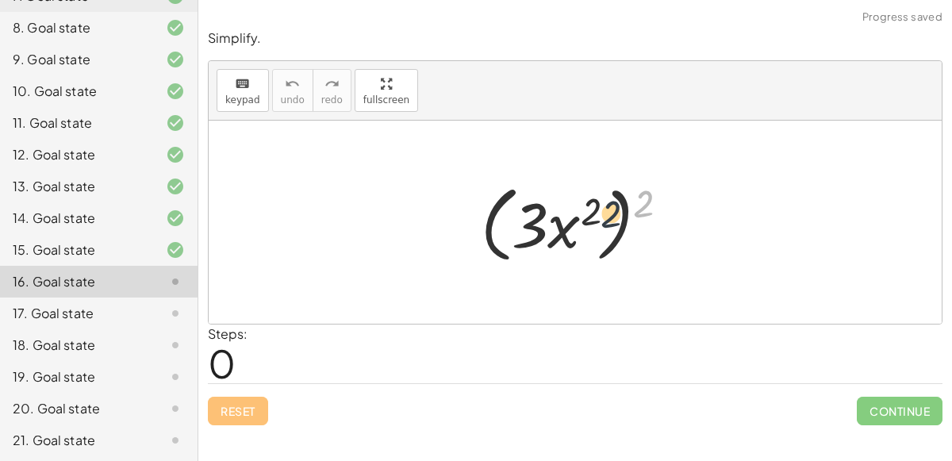
drag, startPoint x: 644, startPoint y: 202, endPoint x: 600, endPoint y: 219, distance: 47.4
click at [600, 219] on div at bounding box center [581, 222] width 217 height 91
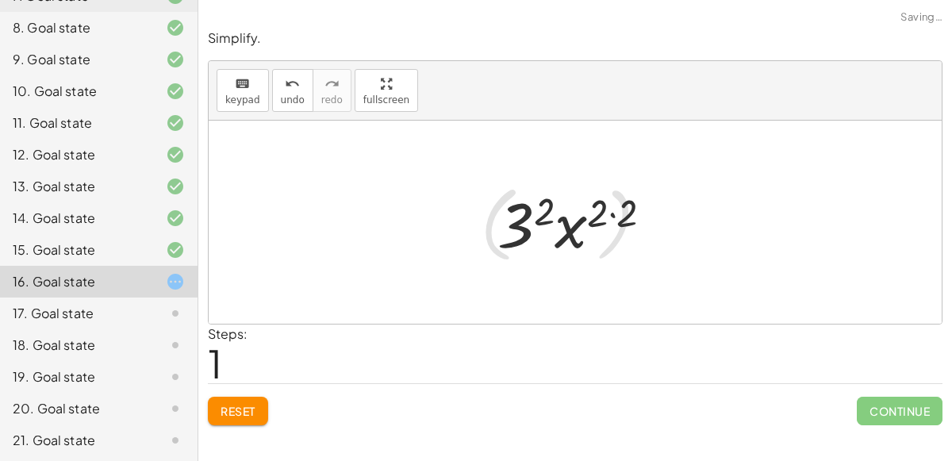
click at [600, 206] on div at bounding box center [581, 223] width 184 height 82
click at [600, 209] on div at bounding box center [581, 223] width 184 height 82
click at [617, 217] on div at bounding box center [581, 223] width 184 height 82
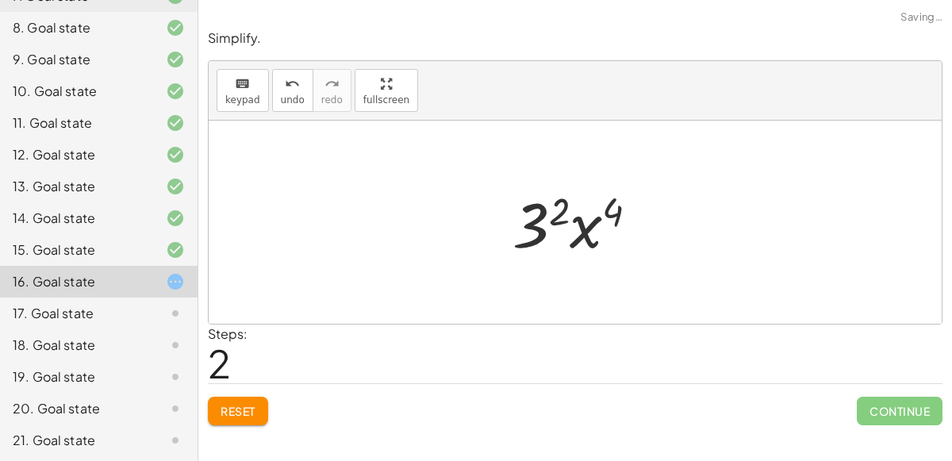
click at [586, 246] on div at bounding box center [581, 223] width 155 height 82
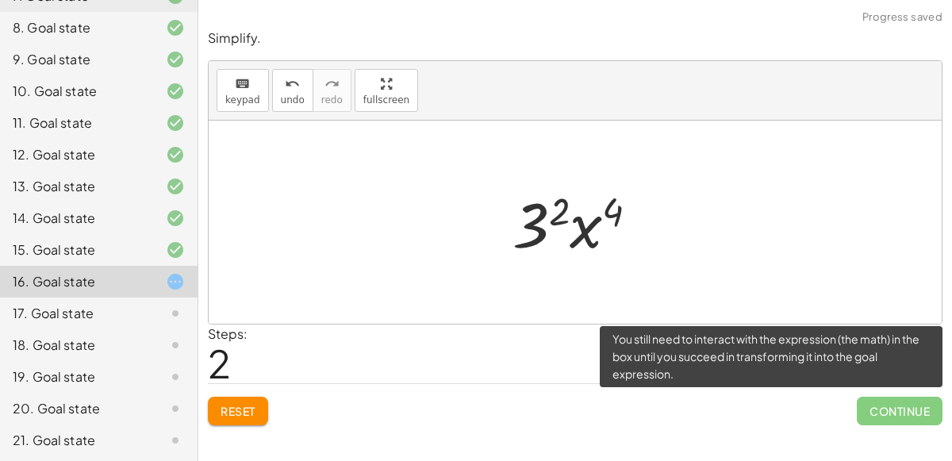
click at [900, 397] on span "Continue" at bounding box center [900, 411] width 86 height 29
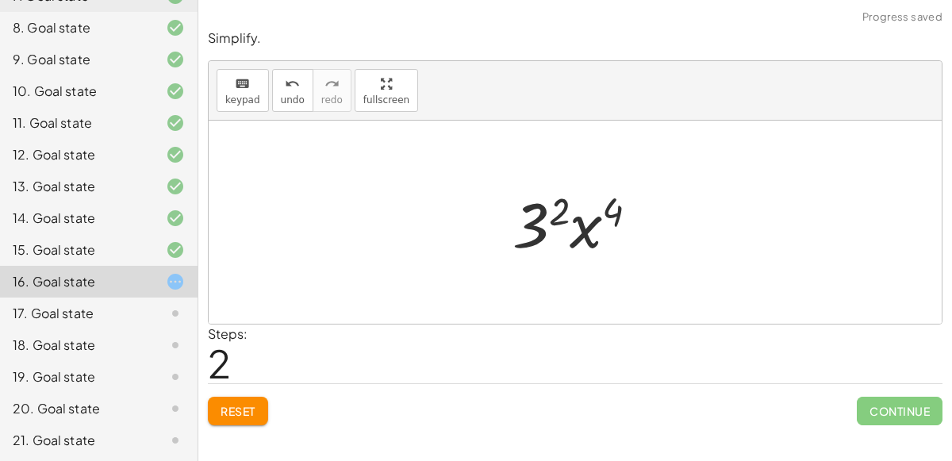
click at [604, 244] on div at bounding box center [581, 223] width 155 height 82
drag, startPoint x: 579, startPoint y: 238, endPoint x: 547, endPoint y: 233, distance: 32.1
click at [547, 233] on div at bounding box center [581, 223] width 155 height 82
drag, startPoint x: 554, startPoint y: 216, endPoint x: 598, endPoint y: 219, distance: 44.5
click at [598, 219] on div at bounding box center [581, 223] width 155 height 82
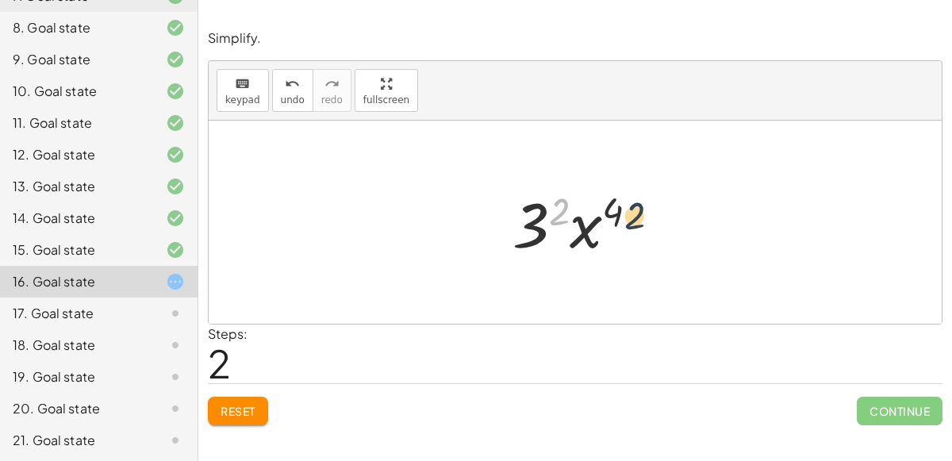
drag, startPoint x: 556, startPoint y: 205, endPoint x: 635, endPoint y: 209, distance: 79.5
click at [635, 209] on div at bounding box center [581, 223] width 155 height 82
click at [573, 214] on div at bounding box center [581, 223] width 155 height 82
click at [503, 224] on div "( · 3 · x 2 ) 2 · 3 2 · x ( · 2 · 2 ) · 3 · x 2 4" at bounding box center [576, 223] width 174 height 90
drag, startPoint x: 536, startPoint y: 228, endPoint x: 643, endPoint y: 223, distance: 107.2
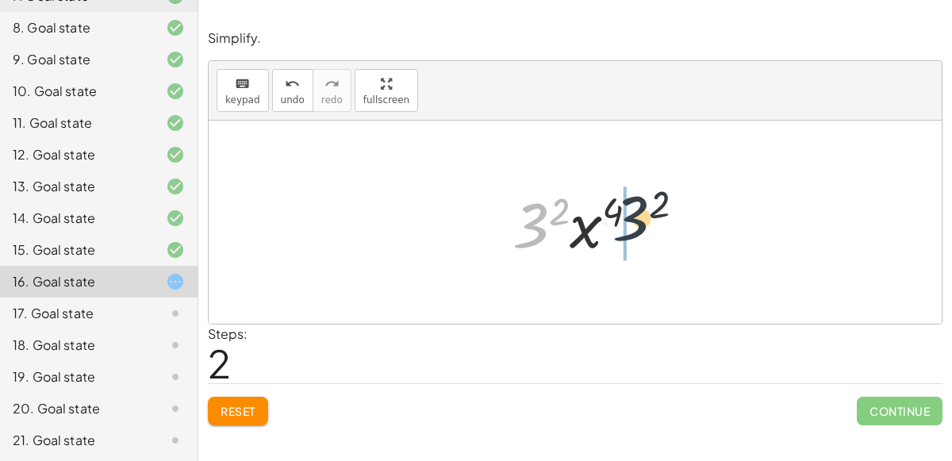
click at [643, 223] on div at bounding box center [581, 223] width 155 height 82
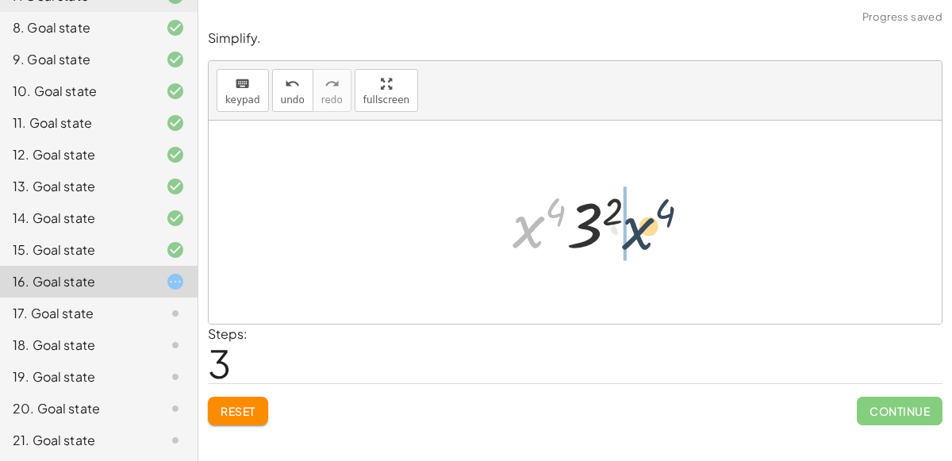
drag, startPoint x: 527, startPoint y: 224, endPoint x: 639, endPoint y: 225, distance: 111.8
click at [639, 225] on div at bounding box center [581, 223] width 155 height 82
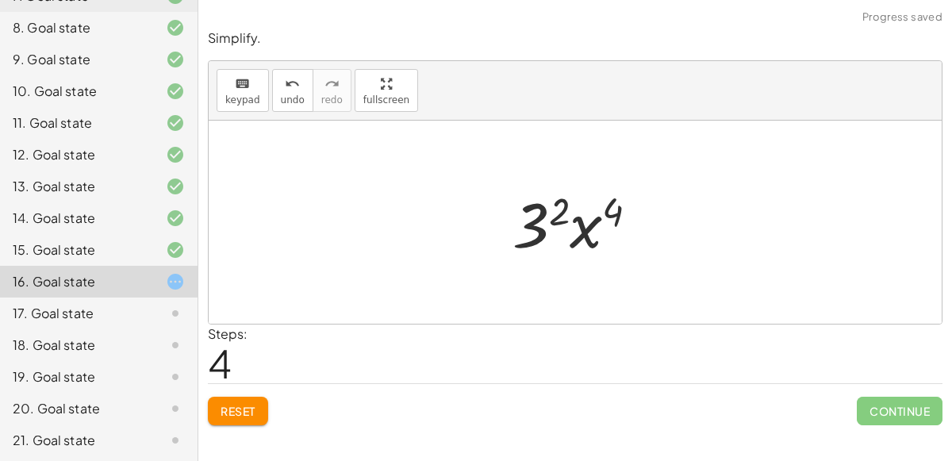
click at [633, 218] on div at bounding box center [581, 223] width 155 height 82
click at [246, 413] on span "Reset" at bounding box center [238, 411] width 35 height 14
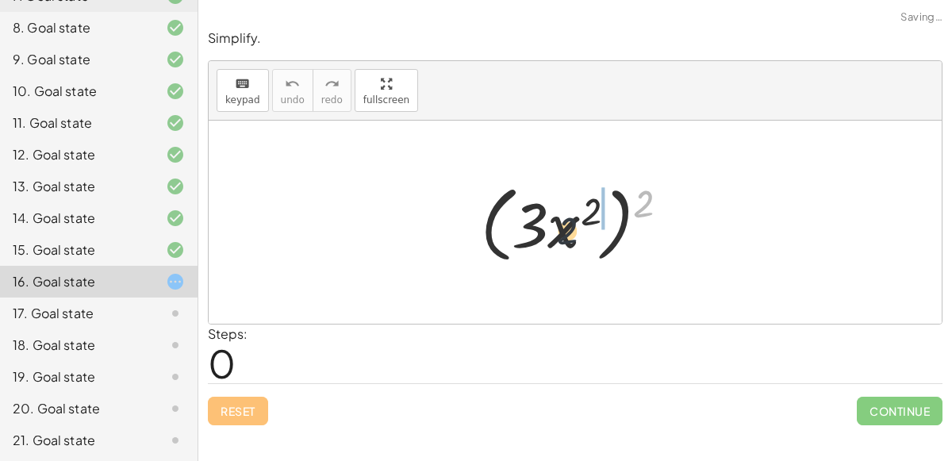
drag, startPoint x: 641, startPoint y: 194, endPoint x: 543, endPoint y: 226, distance: 102.6
click at [543, 226] on div at bounding box center [581, 222] width 217 height 91
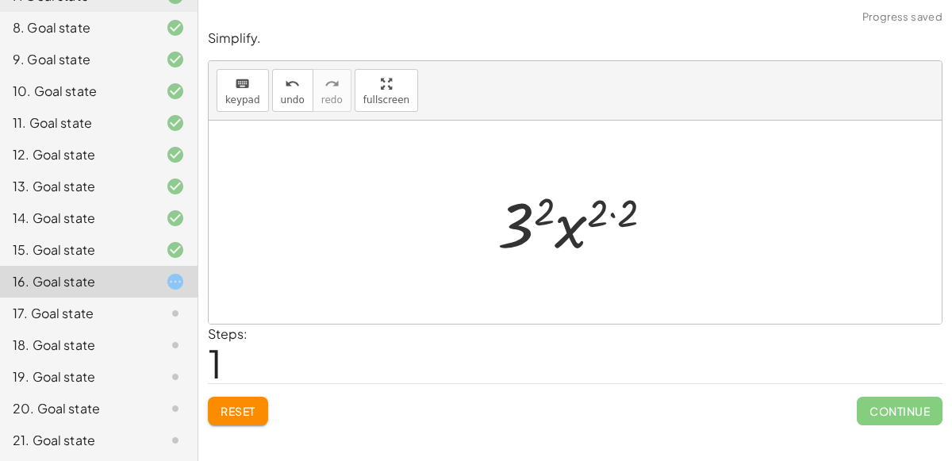
click at [616, 209] on div at bounding box center [581, 223] width 184 height 82
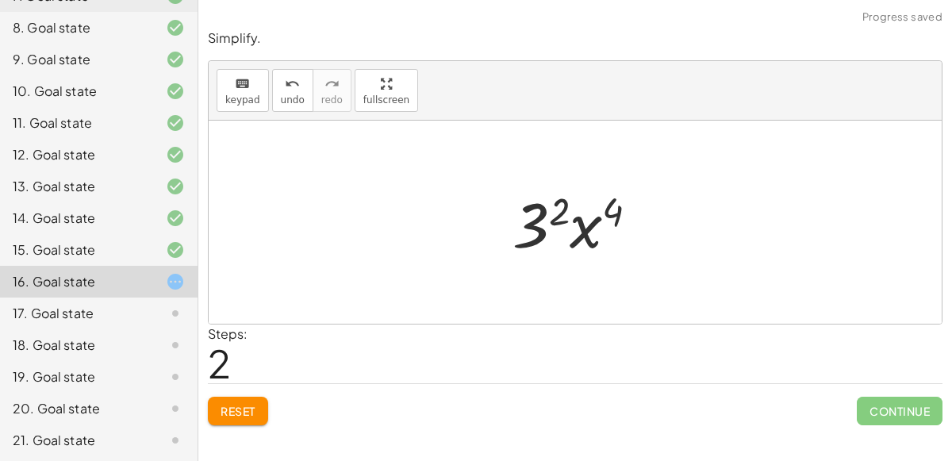
click at [585, 244] on div at bounding box center [581, 223] width 155 height 82
drag, startPoint x: 585, startPoint y: 244, endPoint x: 586, endPoint y: 223, distance: 21.5
click at [586, 223] on div at bounding box center [581, 223] width 155 height 82
click at [560, 202] on div at bounding box center [581, 223] width 155 height 82
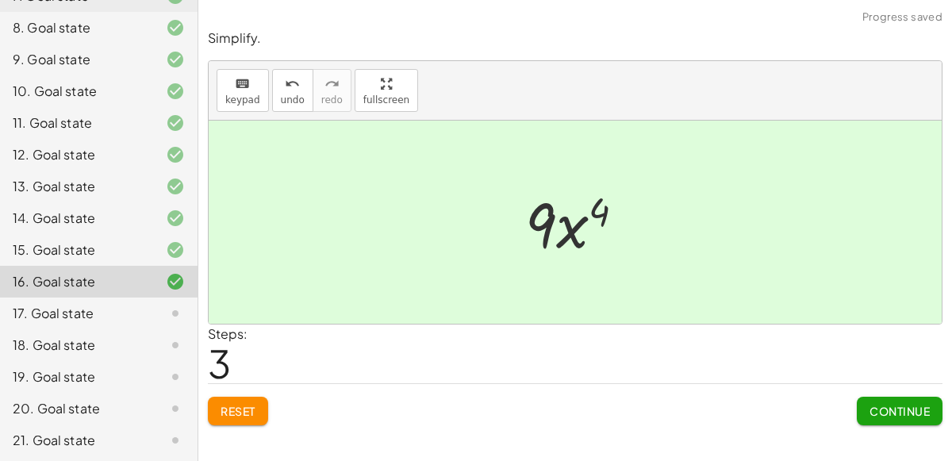
click at [884, 407] on span "Continue" at bounding box center [899, 411] width 60 height 14
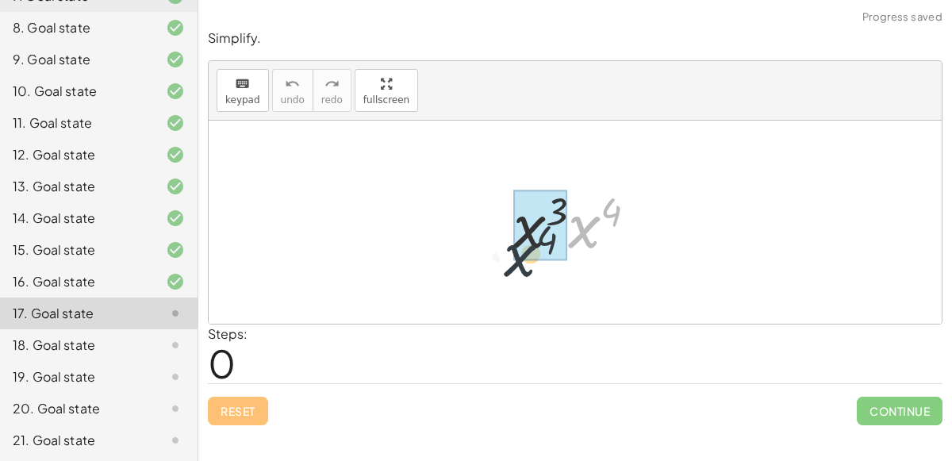
drag, startPoint x: 589, startPoint y: 203, endPoint x: 564, endPoint y: 217, distance: 28.7
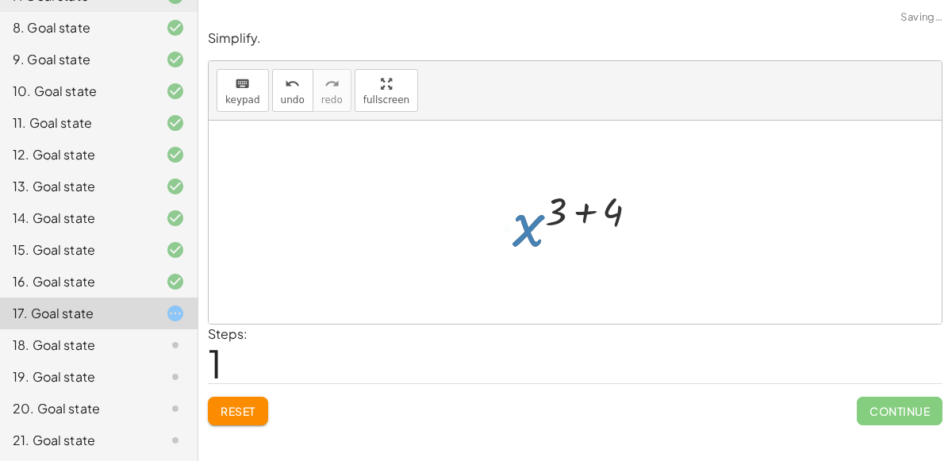
click at [580, 194] on div at bounding box center [581, 222] width 155 height 79
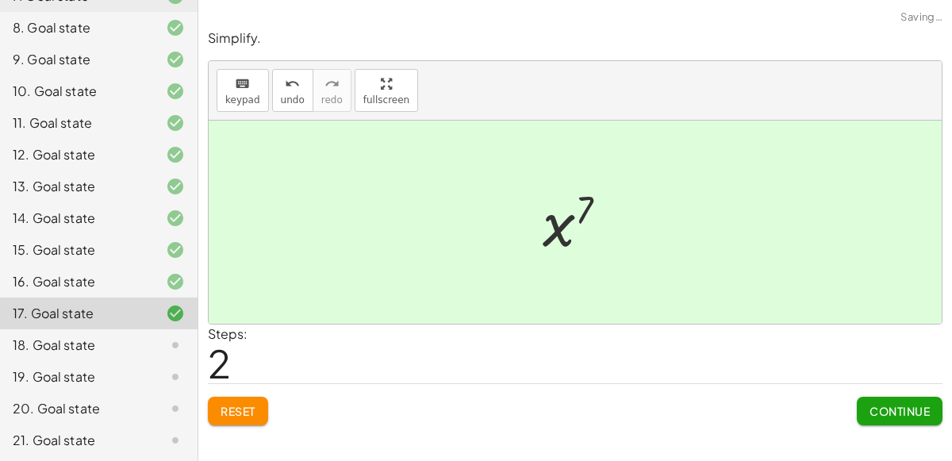
click at [913, 389] on div "Continue" at bounding box center [900, 404] width 86 height 41
click at [915, 418] on button "Continue" at bounding box center [900, 411] width 86 height 29
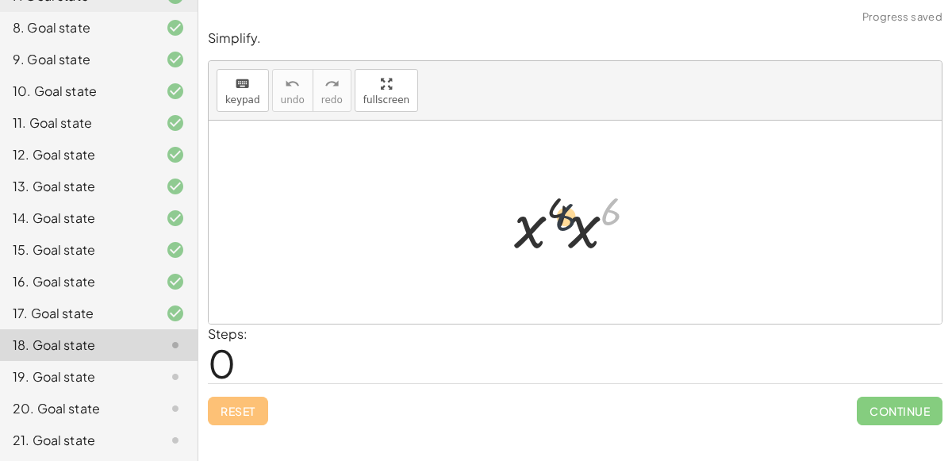
drag, startPoint x: 606, startPoint y: 199, endPoint x: 548, endPoint y: 208, distance: 58.6
click at [548, 208] on div at bounding box center [581, 223] width 151 height 82
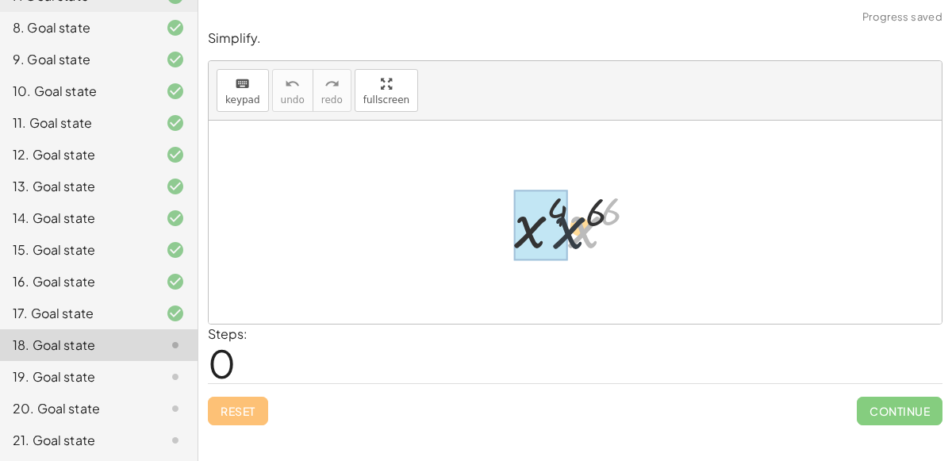
drag, startPoint x: 594, startPoint y: 229, endPoint x: 548, endPoint y: 235, distance: 46.3
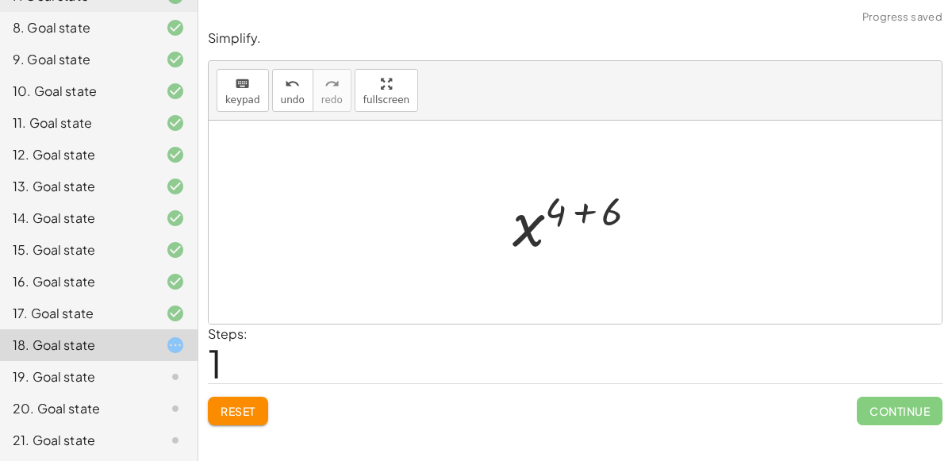
click at [585, 211] on div at bounding box center [581, 222] width 154 height 79
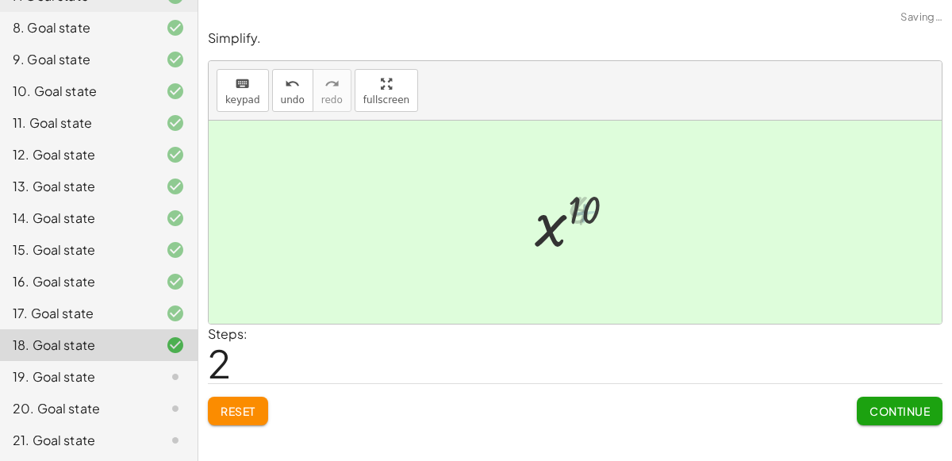
click at [886, 401] on button "Continue" at bounding box center [900, 411] width 86 height 29
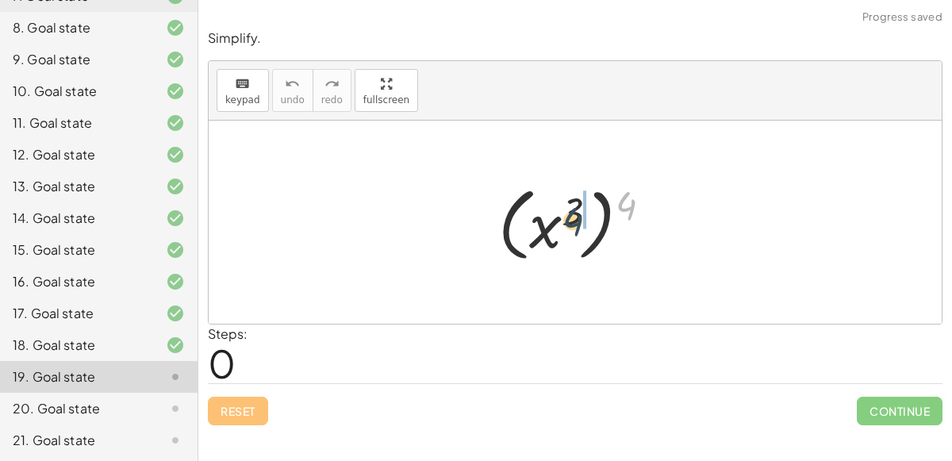
drag, startPoint x: 631, startPoint y: 196, endPoint x: 574, endPoint y: 214, distance: 60.0
click at [574, 214] on div at bounding box center [581, 222] width 182 height 88
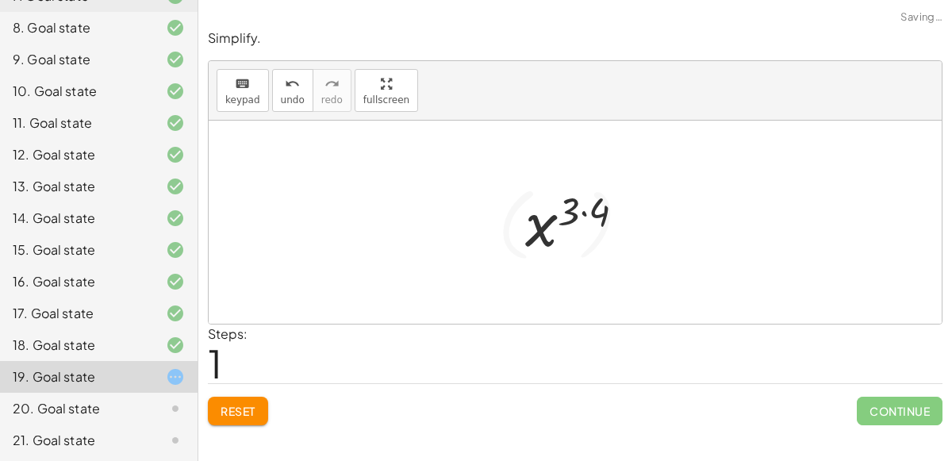
click at [587, 211] on div at bounding box center [581, 222] width 128 height 79
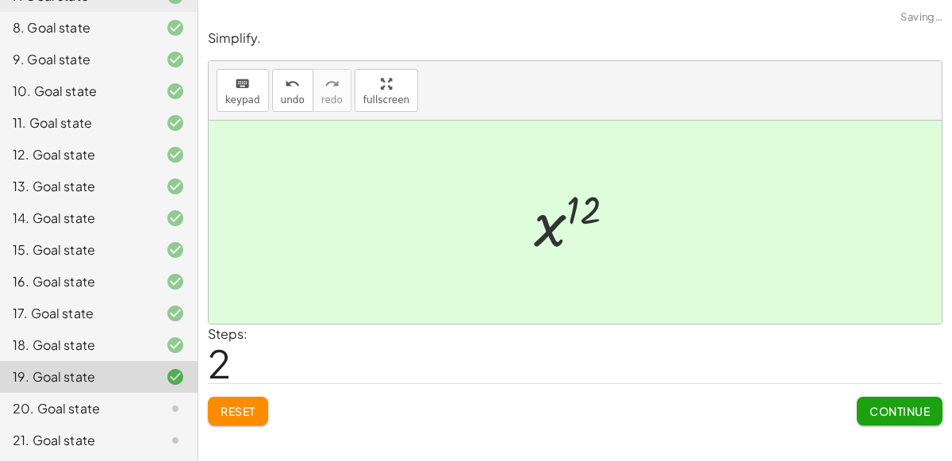
click at [878, 409] on span "Continue" at bounding box center [899, 411] width 60 height 14
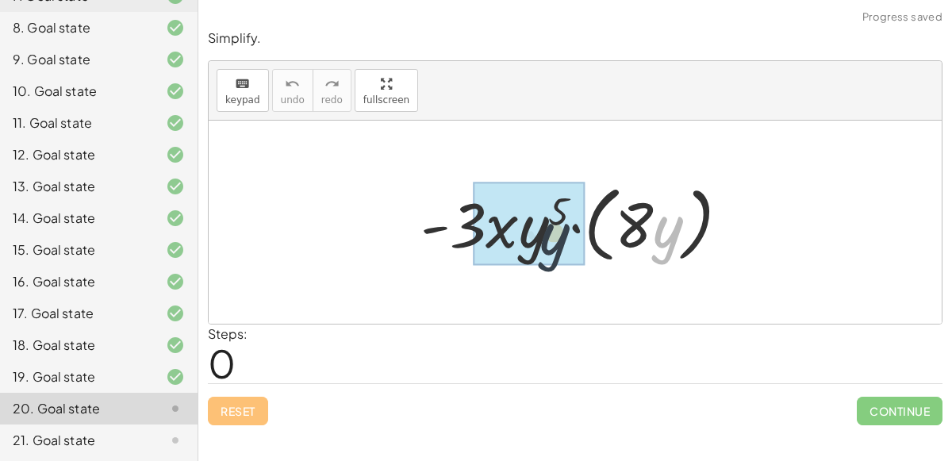
drag, startPoint x: 669, startPoint y: 232, endPoint x: 527, endPoint y: 247, distance: 142.9
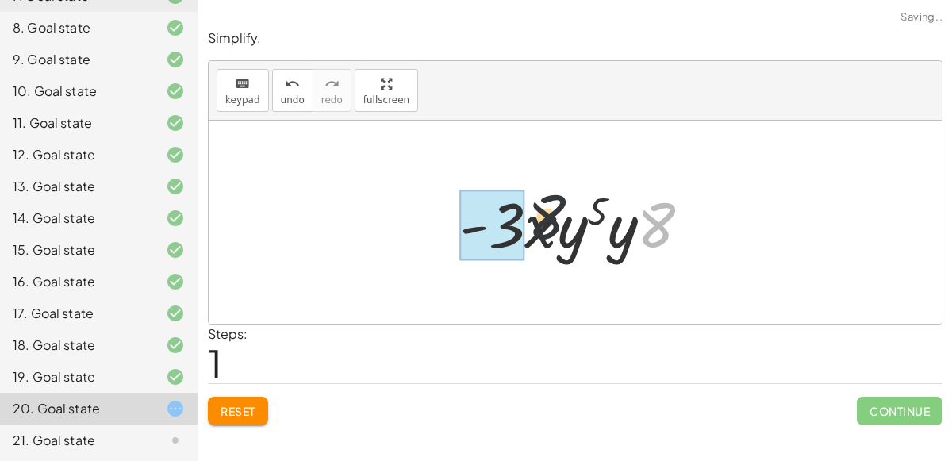
drag, startPoint x: 648, startPoint y: 227, endPoint x: 446, endPoint y: 223, distance: 202.3
click at [446, 223] on div "· - 3 · x · y 5 · ( · 8 · y ) · 8 · - 3 · x · y 5 · 8 · y" at bounding box center [575, 223] width 280 height 90
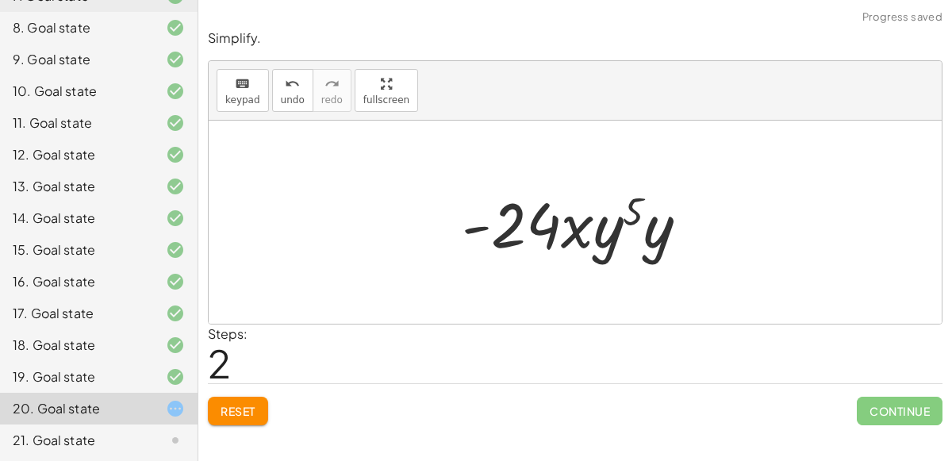
click at [619, 235] on div at bounding box center [581, 223] width 255 height 82
drag, startPoint x: 650, startPoint y: 232, endPoint x: 600, endPoint y: 234, distance: 49.2
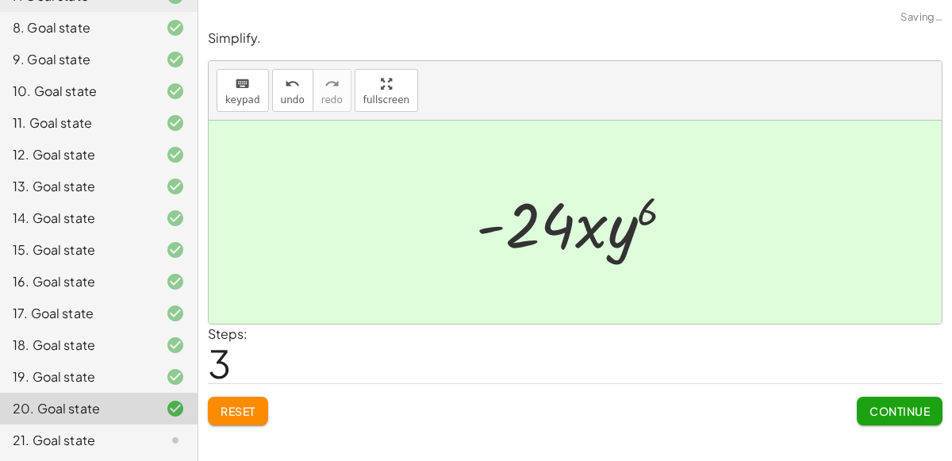
click at [880, 397] on button "Continue" at bounding box center [900, 411] width 86 height 29
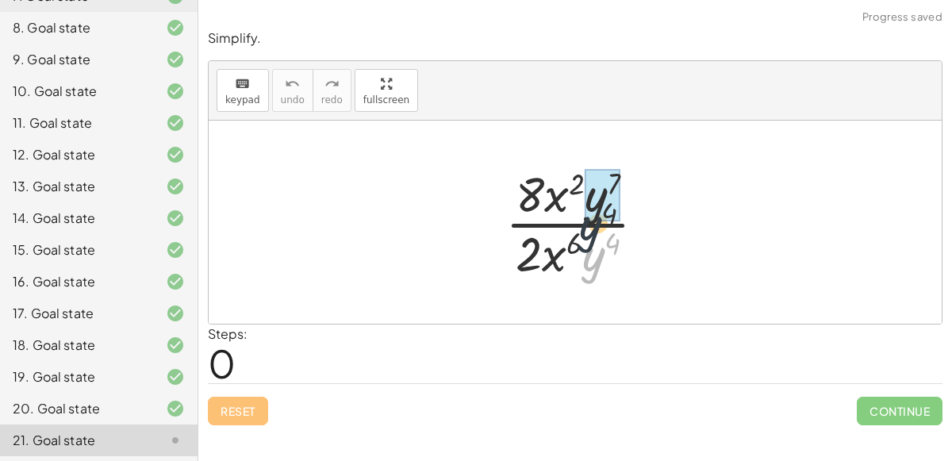
drag, startPoint x: 589, startPoint y: 270, endPoint x: 592, endPoint y: 191, distance: 78.6
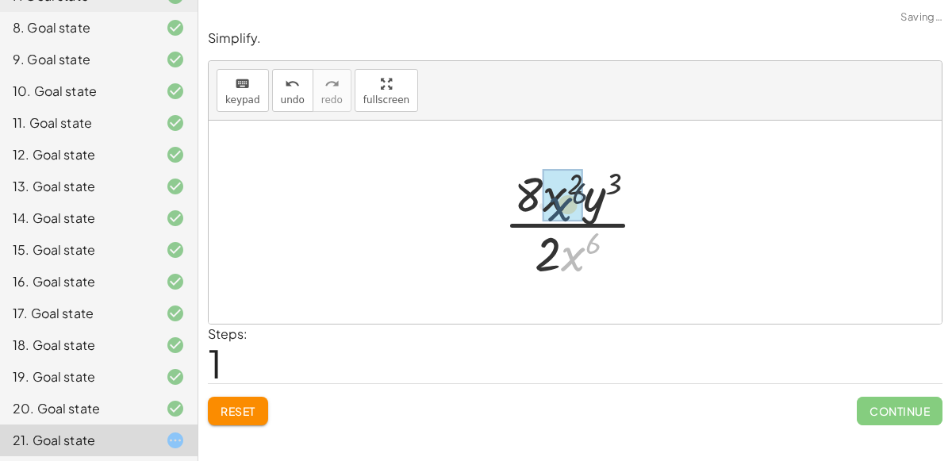
drag, startPoint x: 571, startPoint y: 244, endPoint x: 555, endPoint y: 188, distance: 57.7
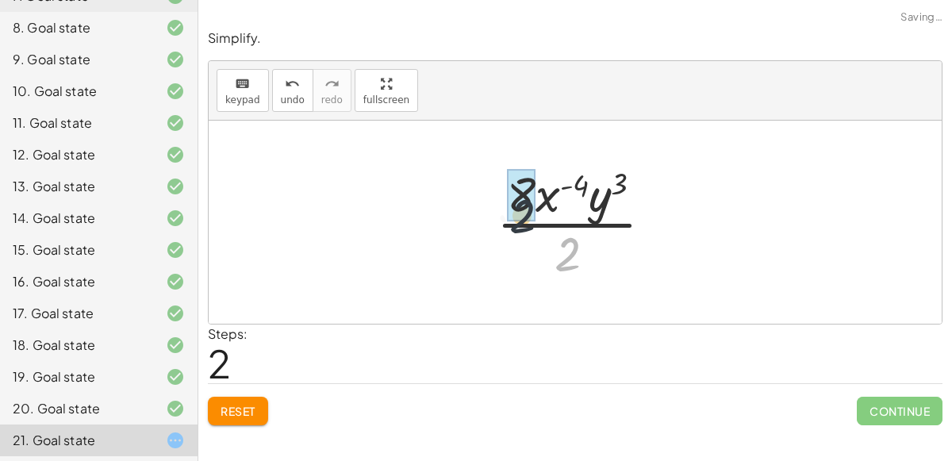
drag, startPoint x: 563, startPoint y: 244, endPoint x: 516, endPoint y: 201, distance: 63.4
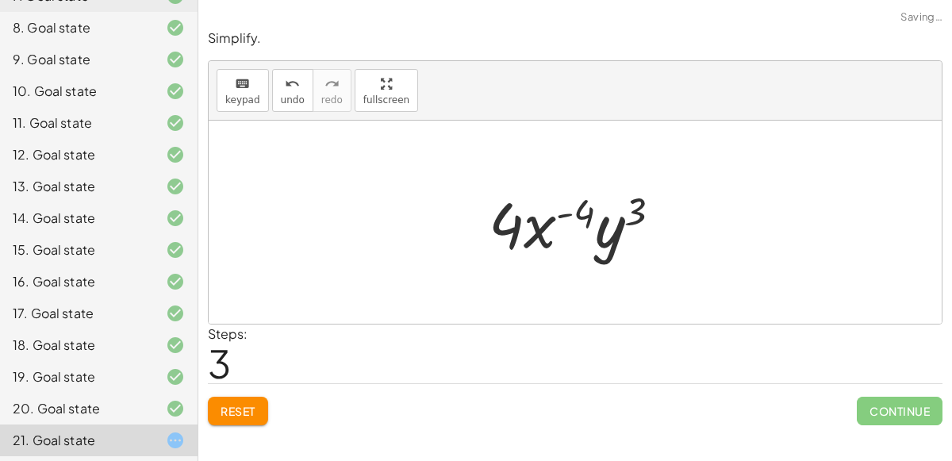
click at [554, 230] on div at bounding box center [581, 223] width 201 height 82
drag, startPoint x: 573, startPoint y: 213, endPoint x: 568, endPoint y: 223, distance: 11.0
click at [568, 223] on div at bounding box center [581, 223] width 201 height 82
drag, startPoint x: 548, startPoint y: 227, endPoint x: 571, endPoint y: 268, distance: 47.2
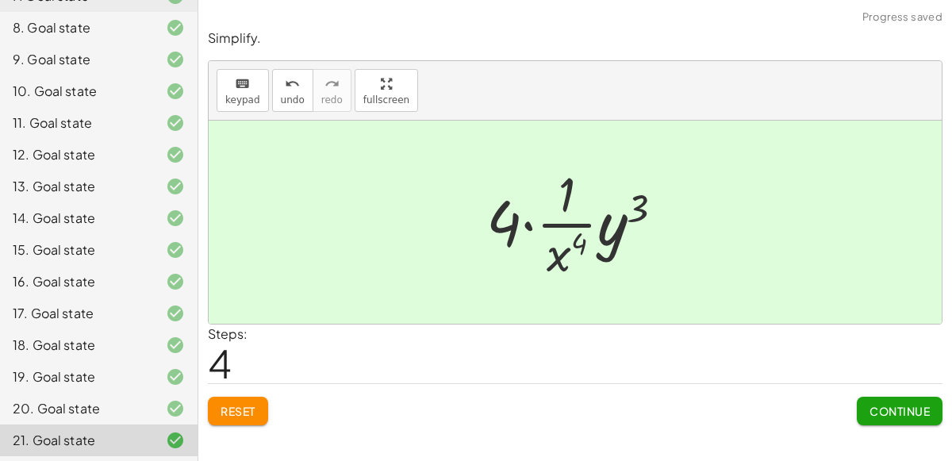
click at [886, 404] on span "Continue" at bounding box center [899, 411] width 60 height 14
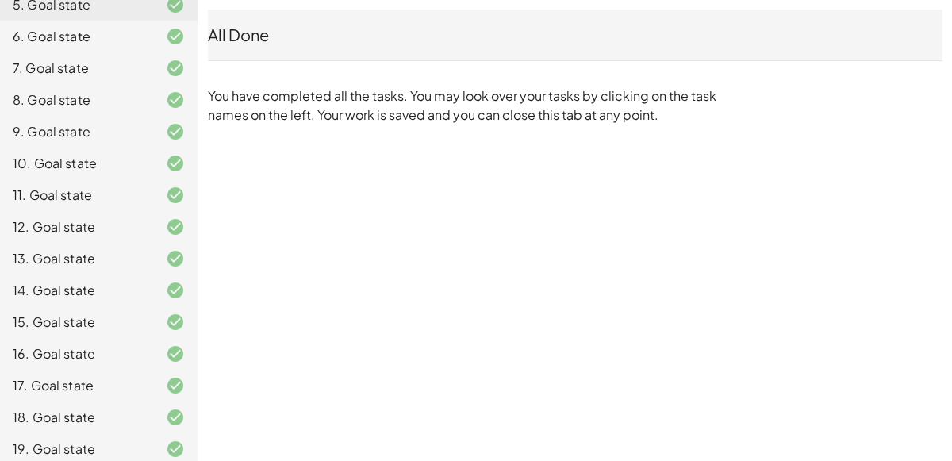
scroll to position [0, 0]
